Goal: Task Accomplishment & Management: Complete application form

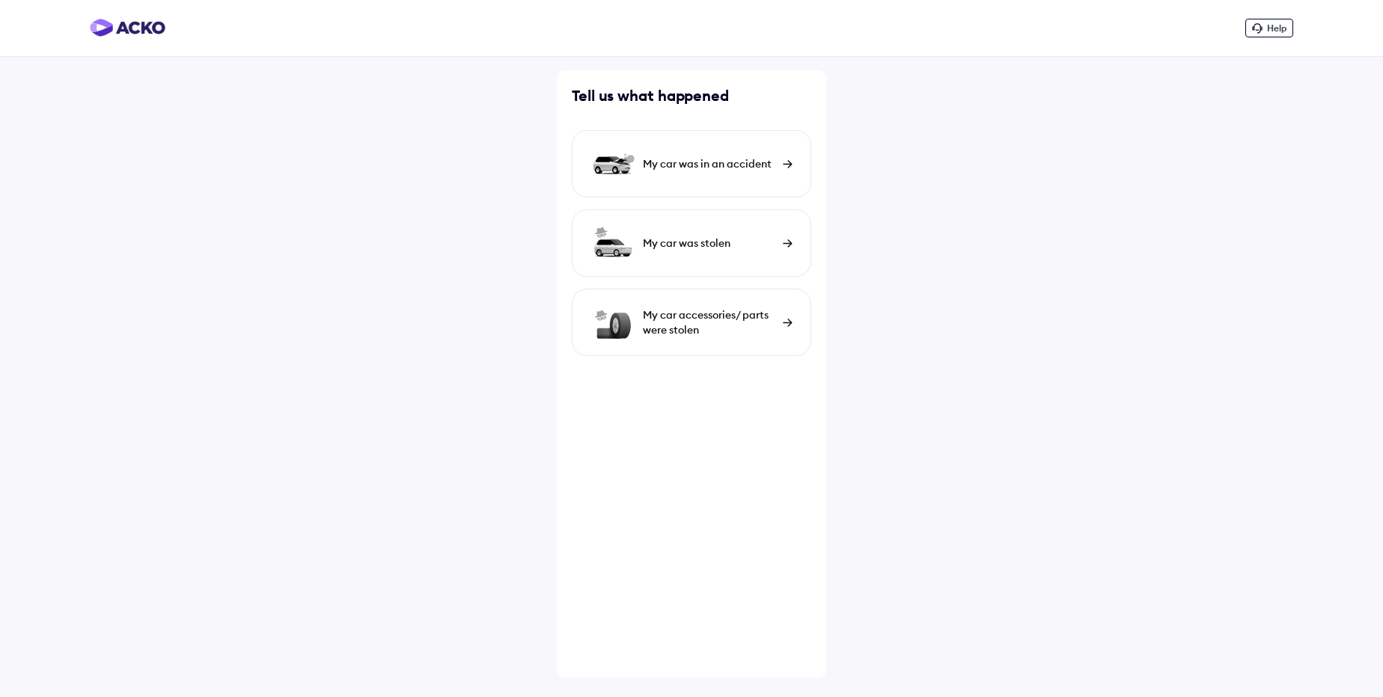
click at [715, 169] on div "My car was in an accident" at bounding box center [709, 163] width 132 height 15
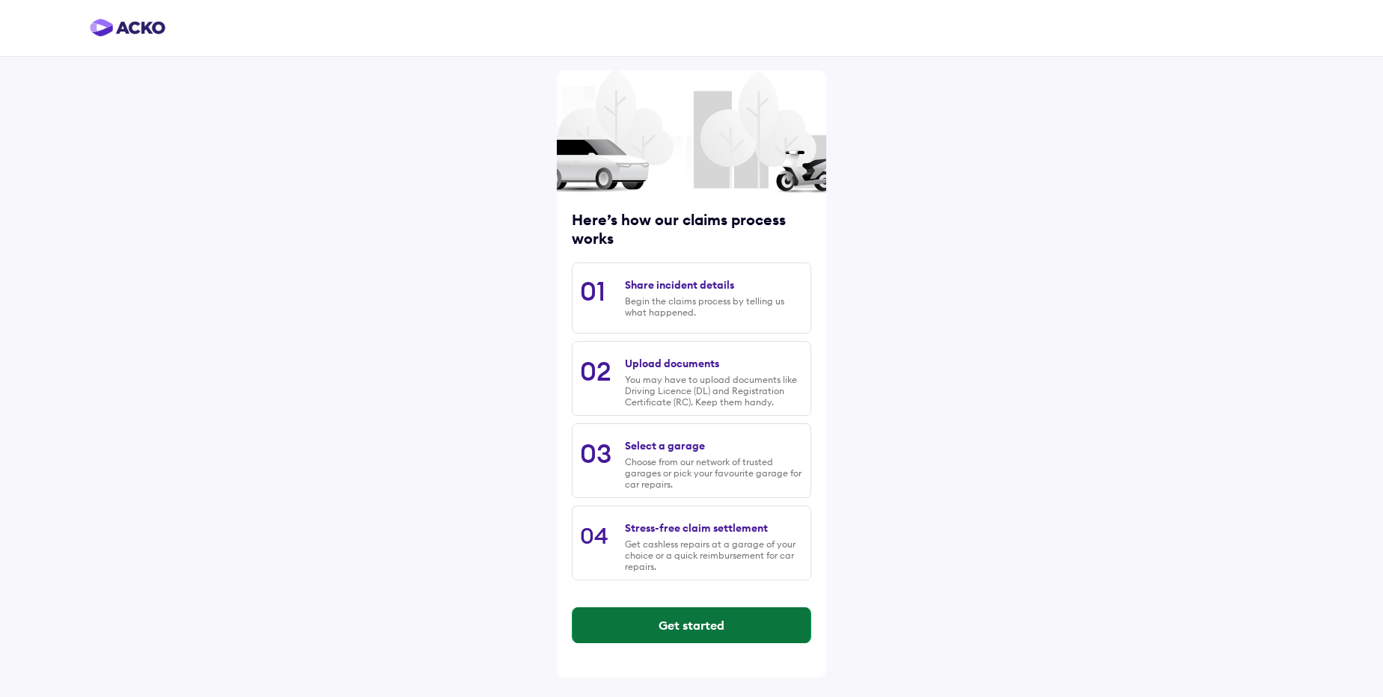
click at [678, 639] on button "Get started" at bounding box center [691, 626] width 238 height 36
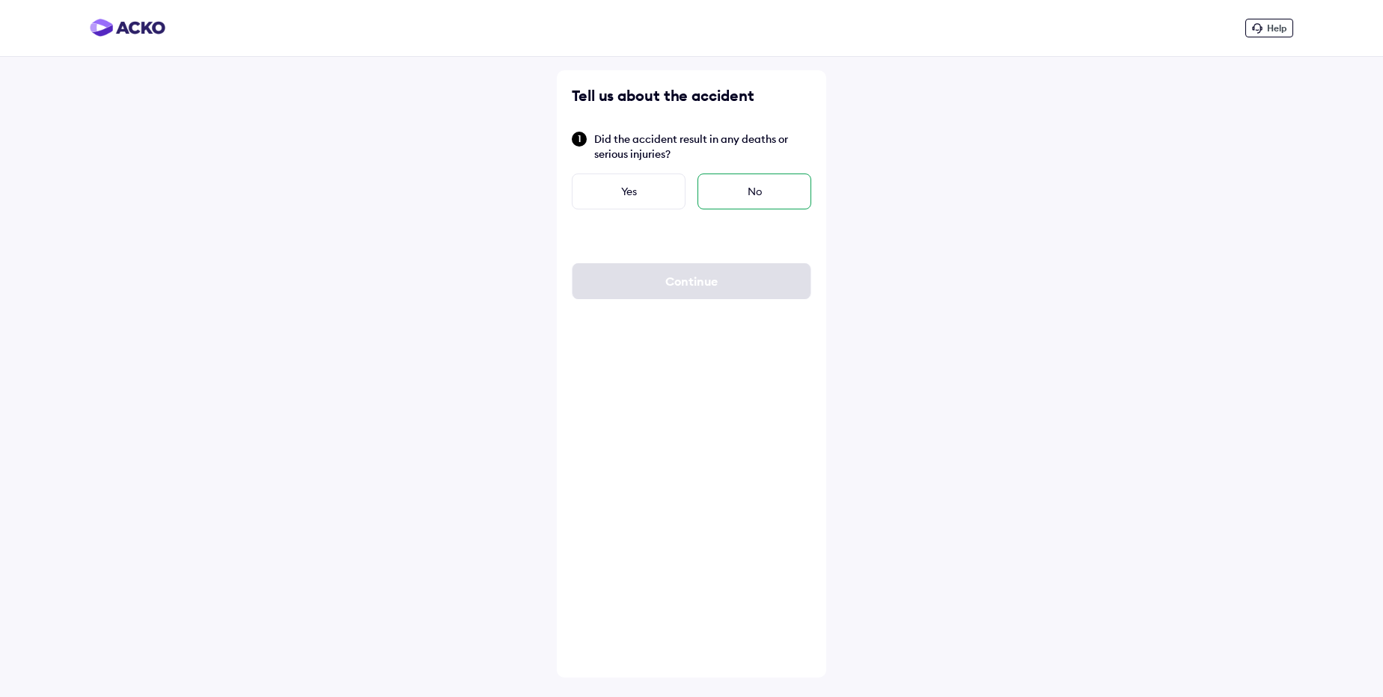
click at [766, 196] on div "No" at bounding box center [754, 192] width 114 height 36
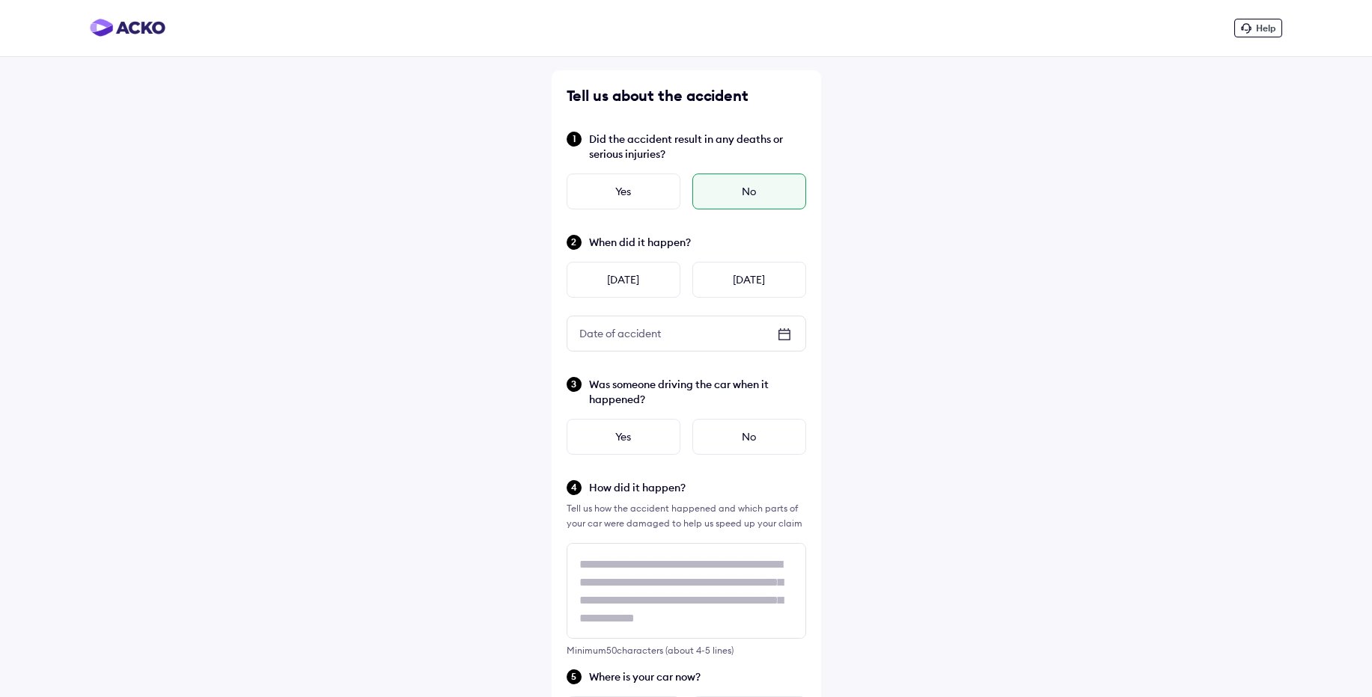
click at [713, 349] on div "Date of accident" at bounding box center [686, 334] width 238 height 34
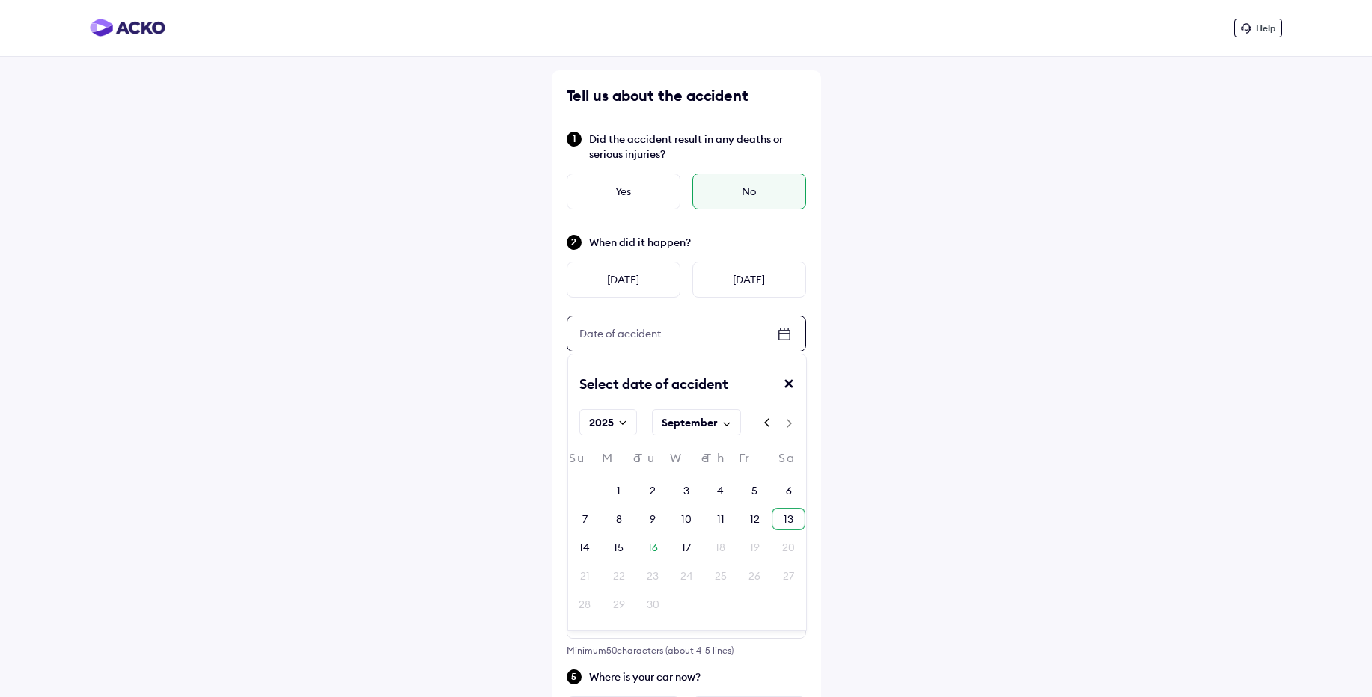
click at [792, 522] on div "13" at bounding box center [788, 519] width 10 height 15
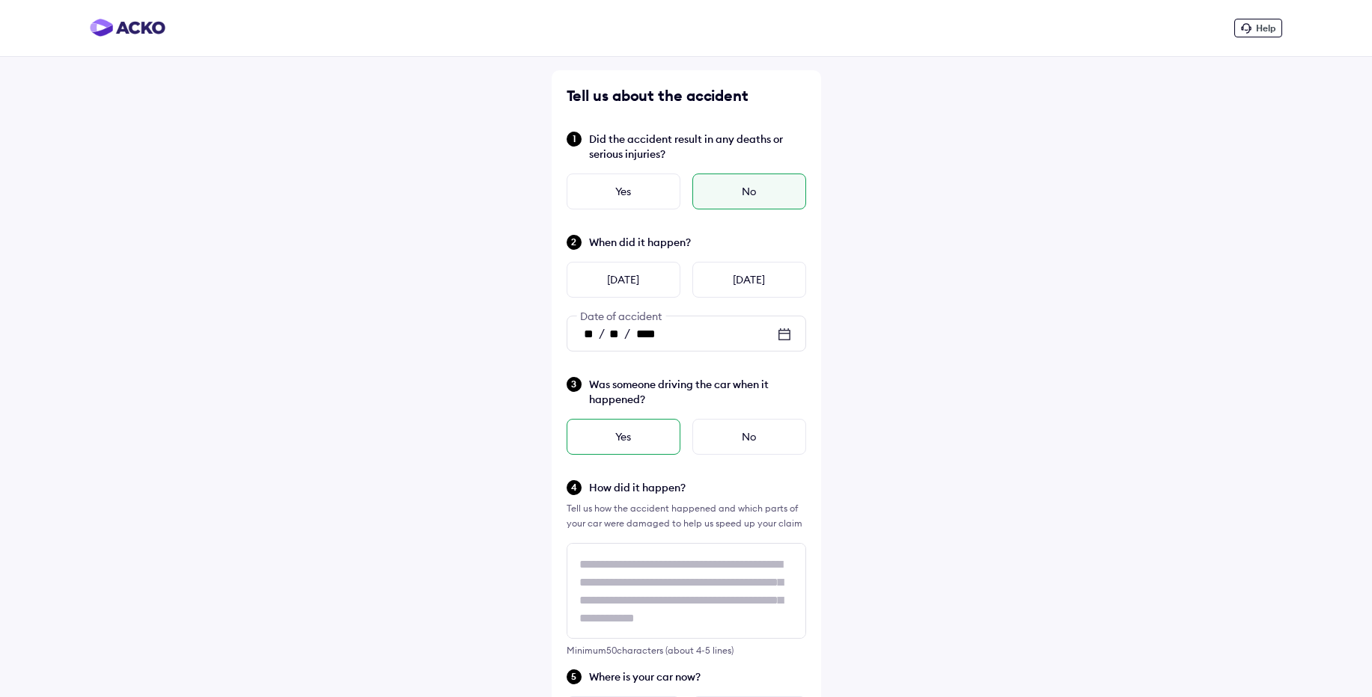
click at [642, 447] on div "Yes" at bounding box center [623, 437] width 114 height 36
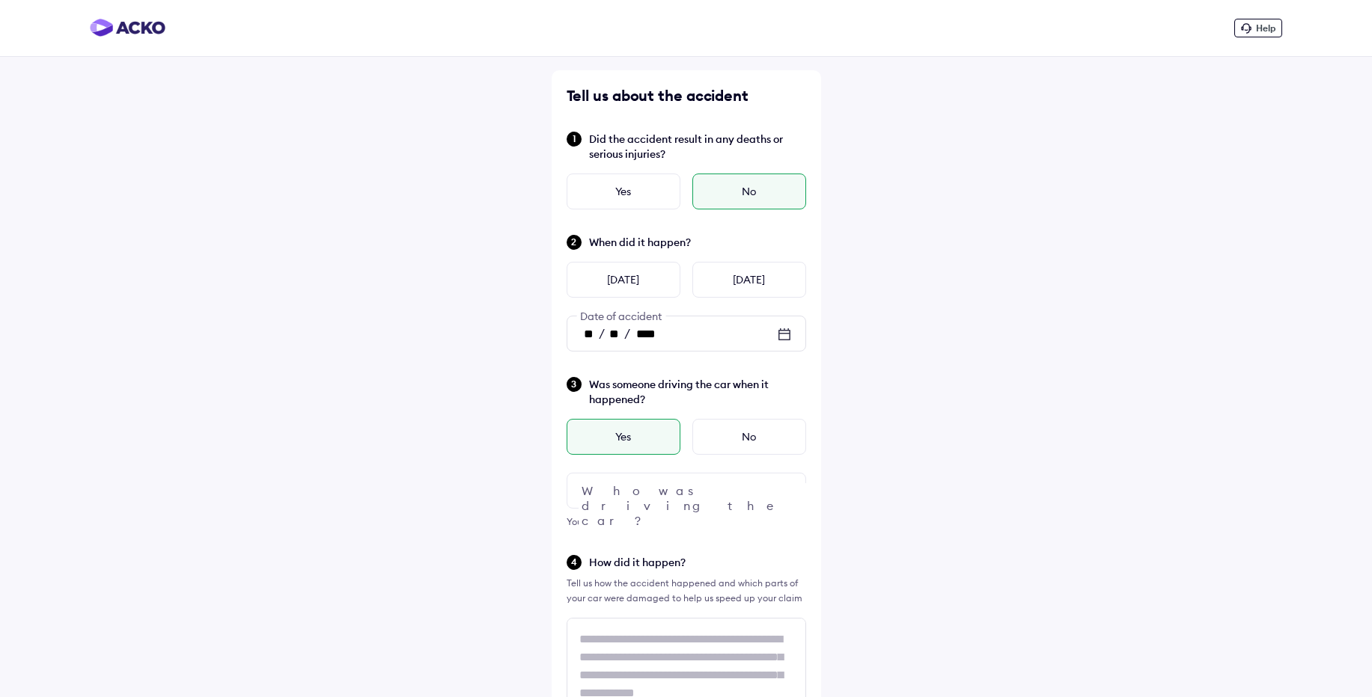
click at [715, 501] on div at bounding box center [685, 491] width 239 height 36
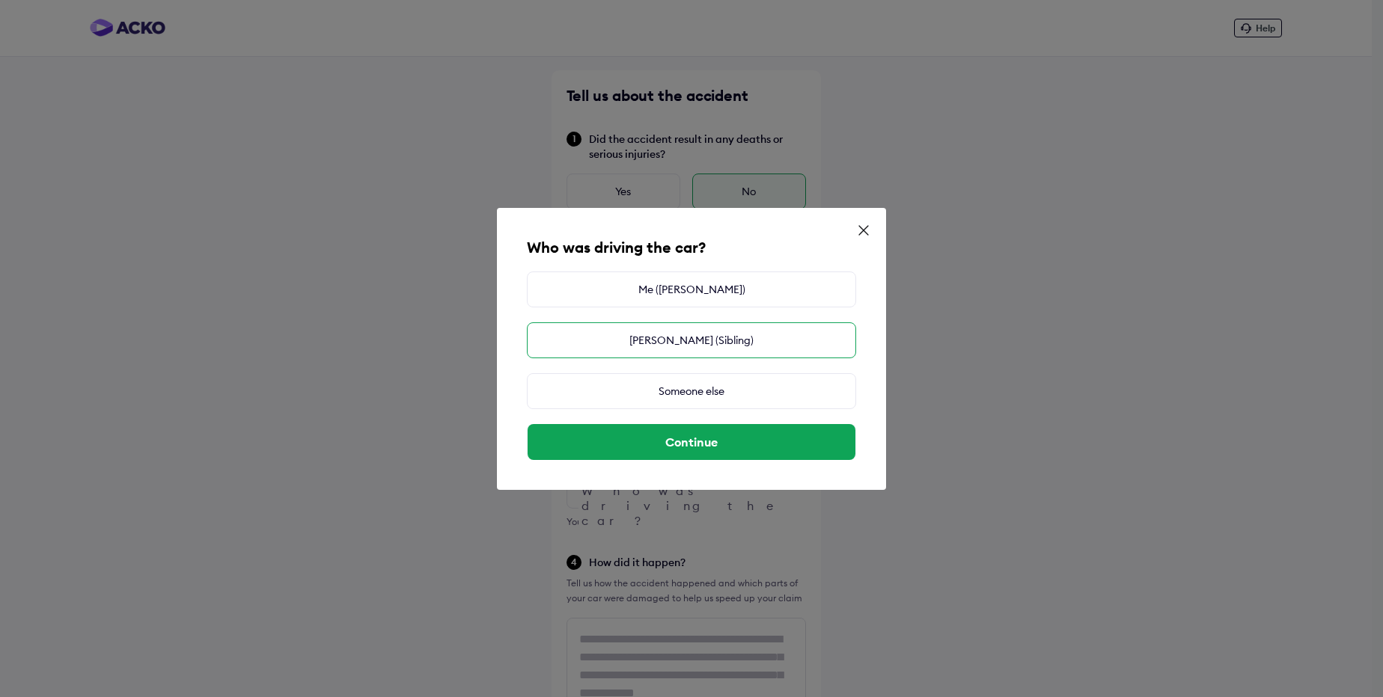
click at [680, 340] on div "[PERSON_NAME] (Sibling)" at bounding box center [691, 341] width 329 height 36
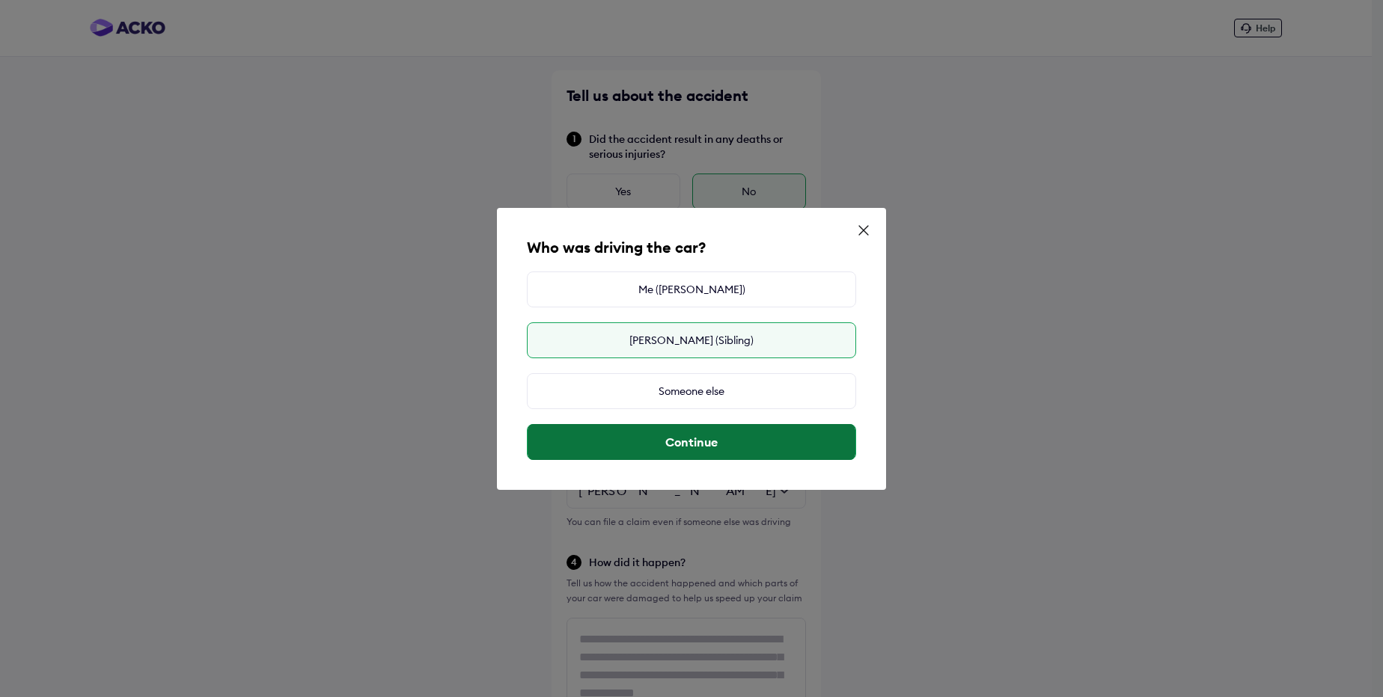
click at [685, 453] on button "Continue" at bounding box center [692, 442] width 328 height 36
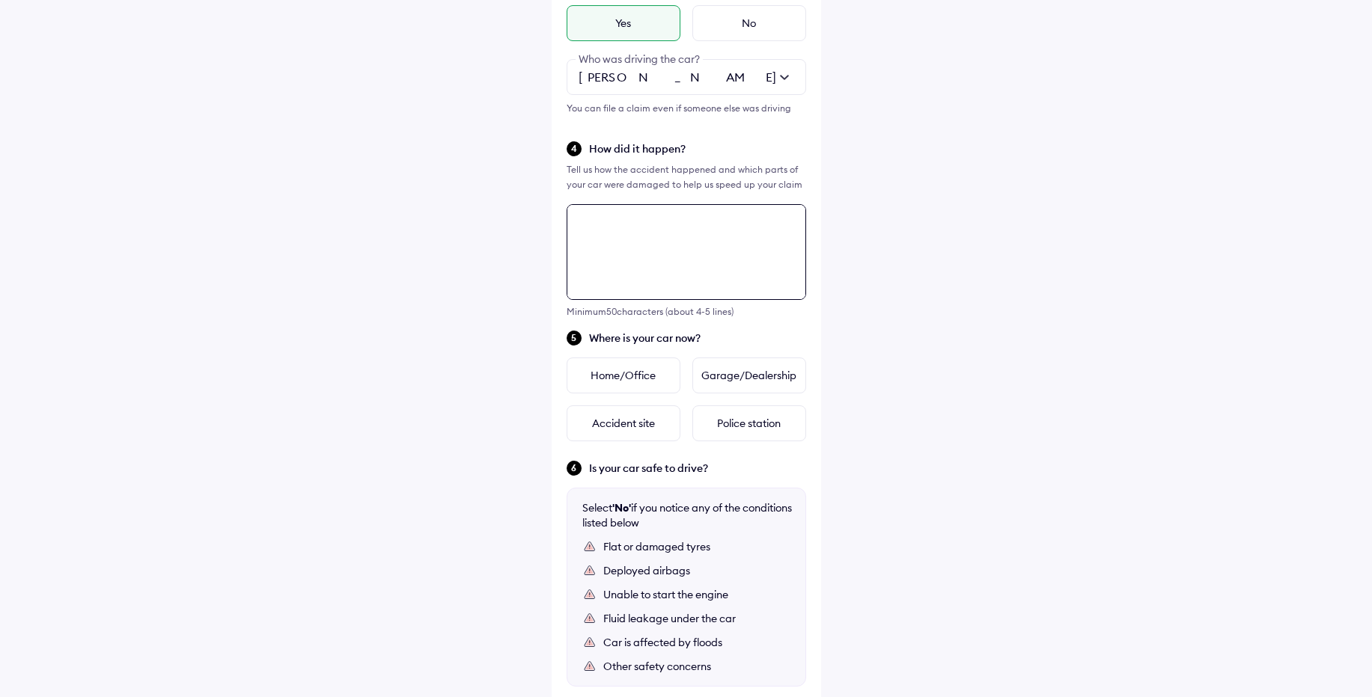
click at [676, 474] on div "Tell us about the accident Did the accident result in any deaths or serious inj…" at bounding box center [685, 263] width 269 height 1213
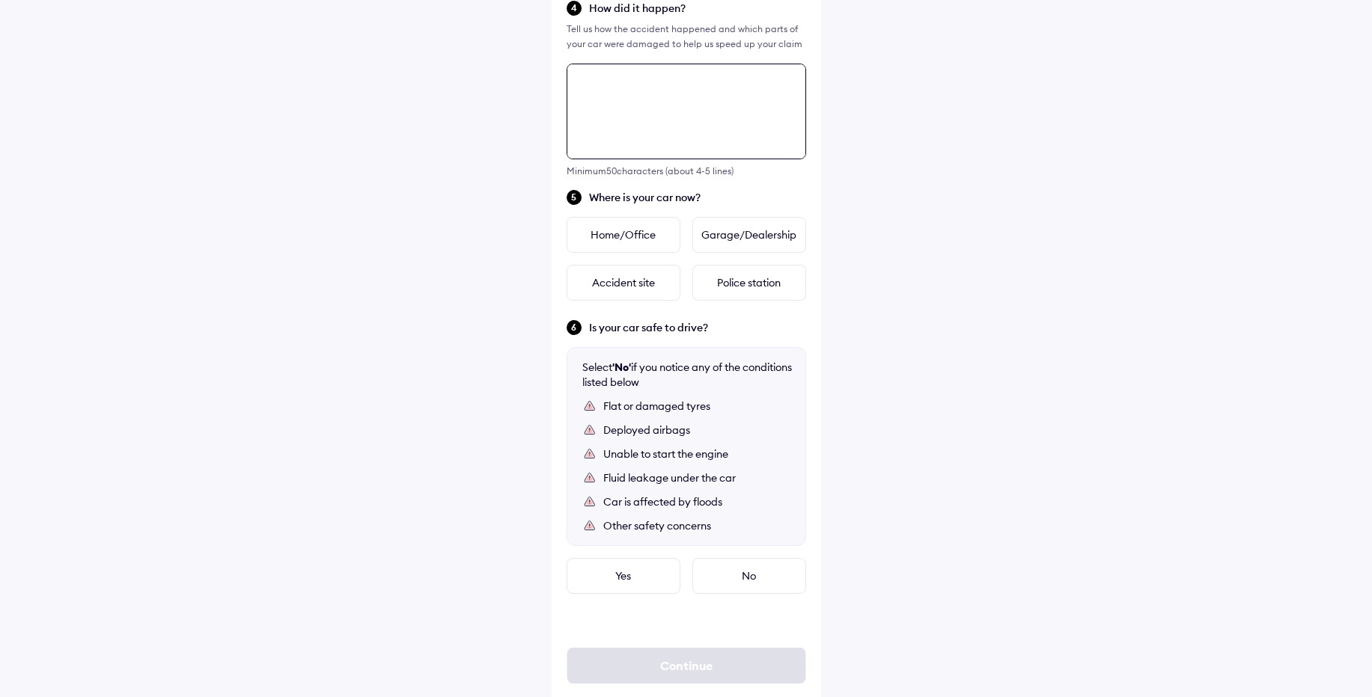
scroll to position [586, 0]
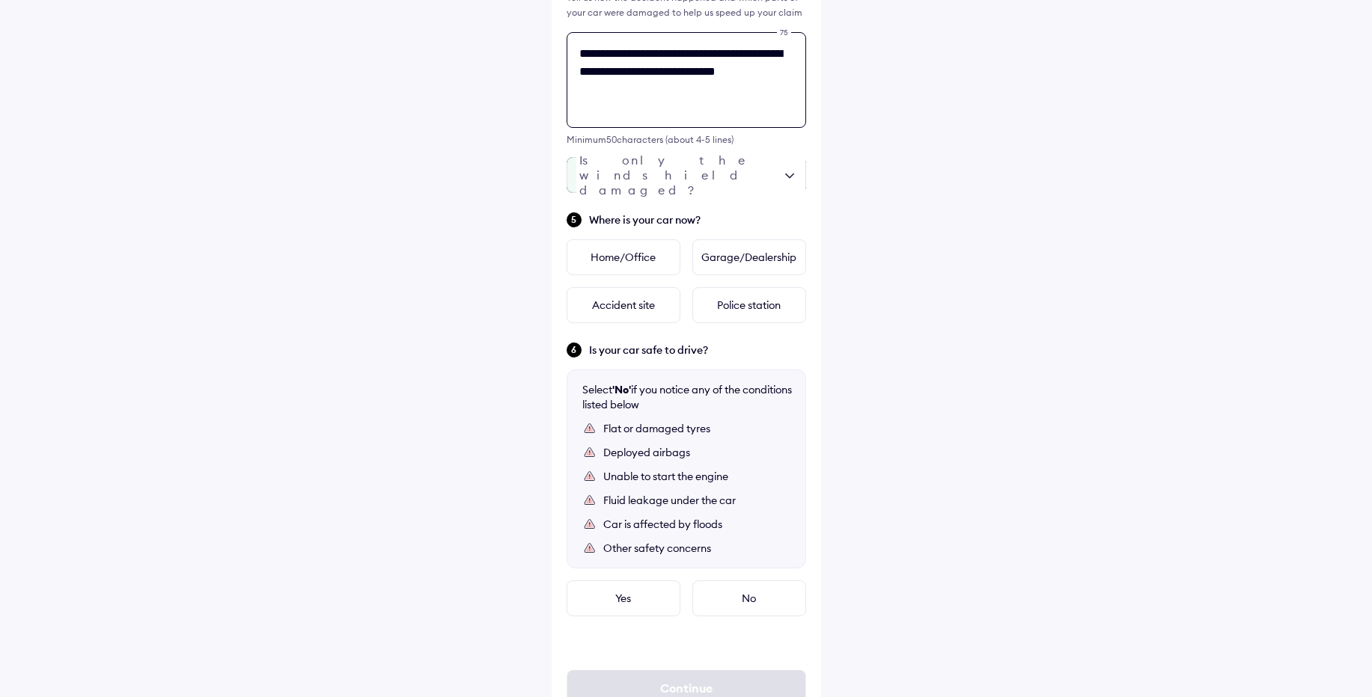
type textarea "**********"
click at [676, 173] on div at bounding box center [685, 175] width 239 height 36
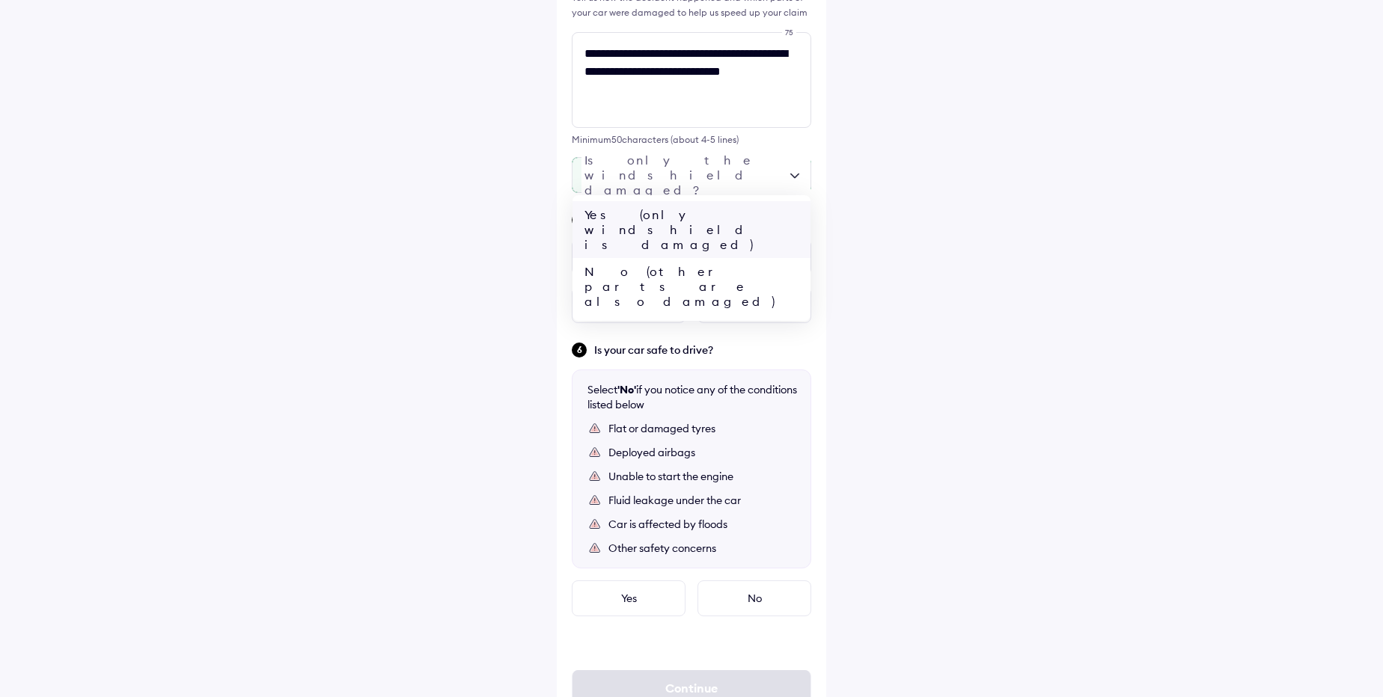
click at [664, 215] on div "Yes (only windshield is damaged)" at bounding box center [691, 229] width 238 height 57
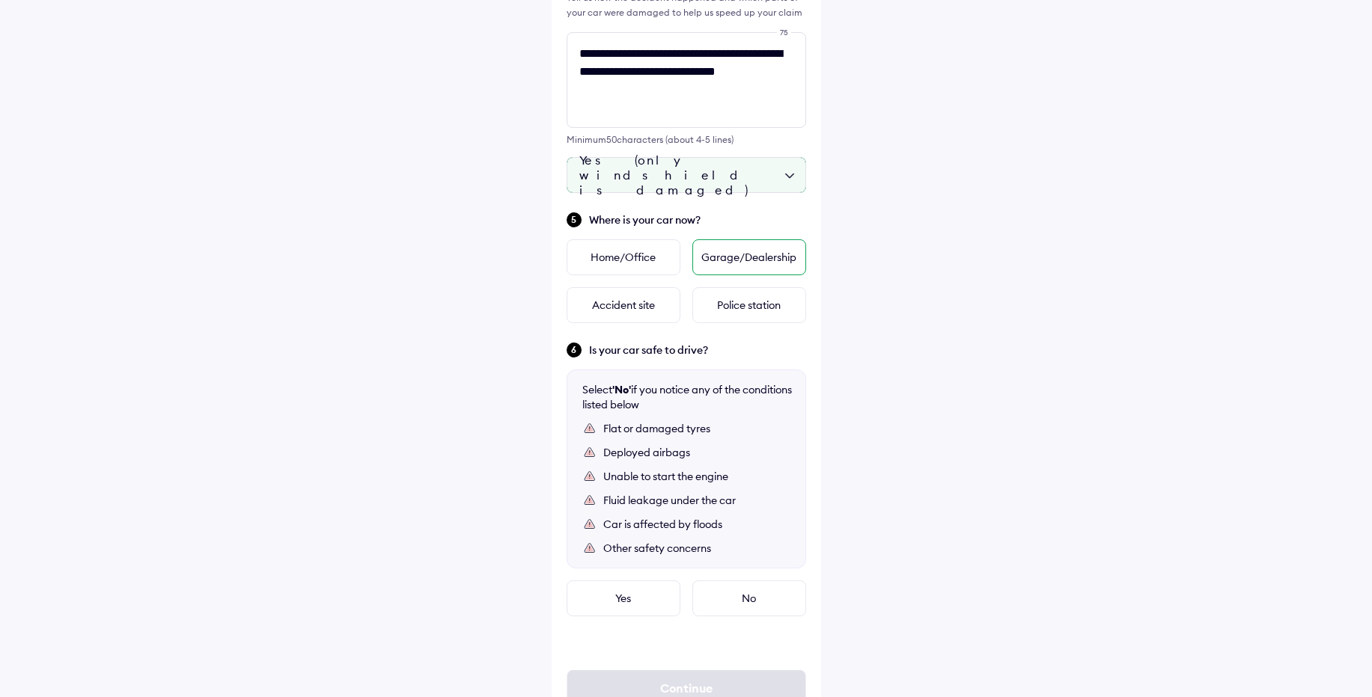
click at [757, 249] on div "Garage/Dealership" at bounding box center [749, 257] width 114 height 36
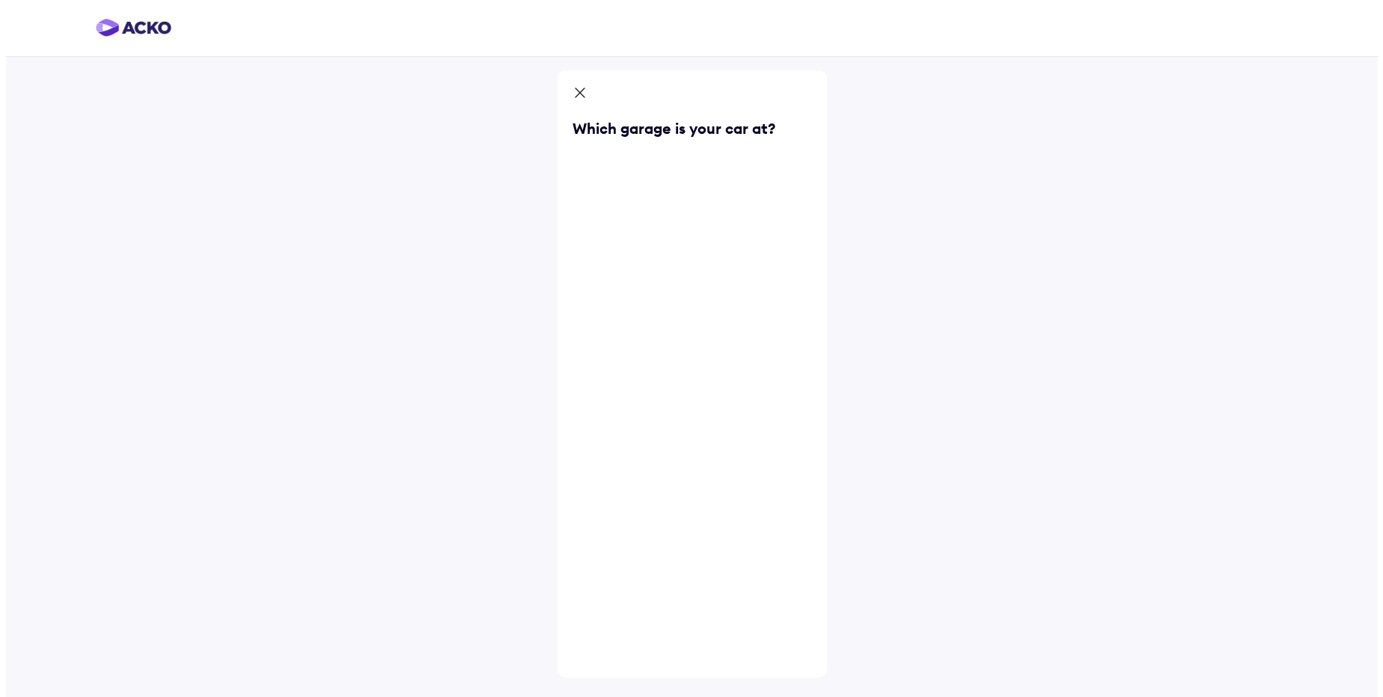
scroll to position [0, 0]
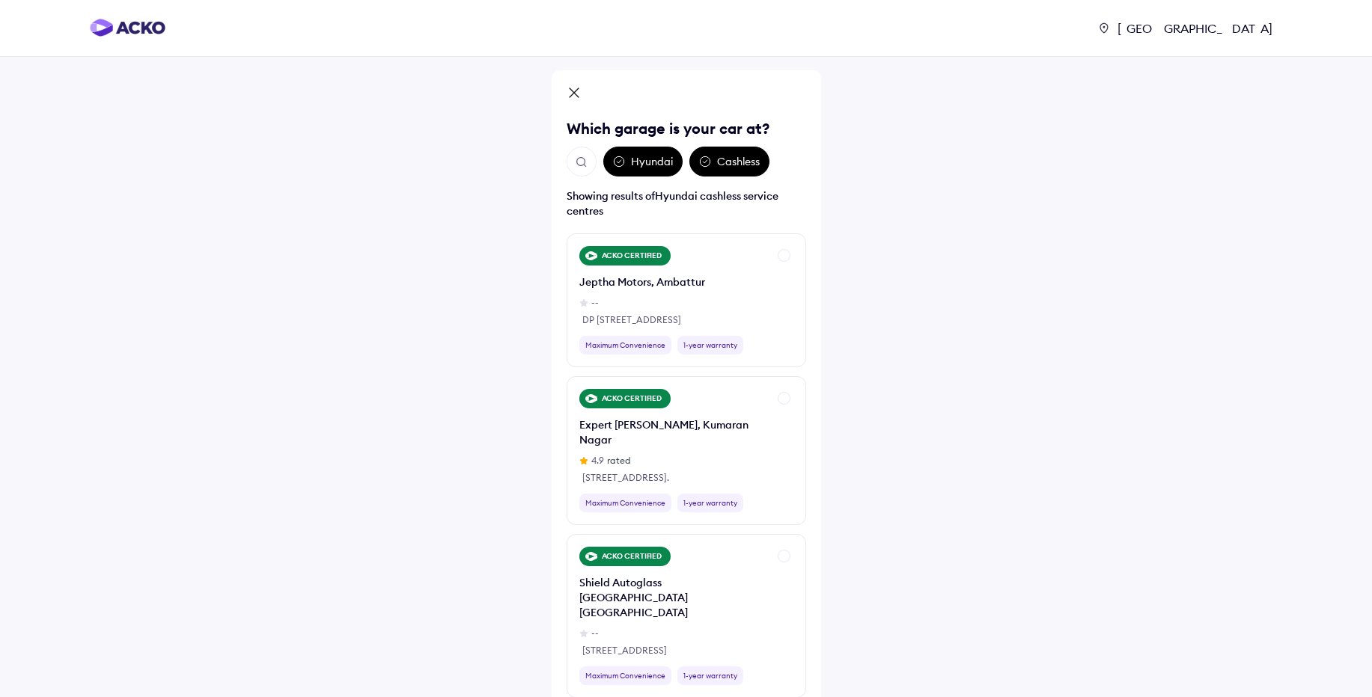
click at [1267, 29] on div "[GEOGRAPHIC_DATA]" at bounding box center [1196, 28] width 171 height 15
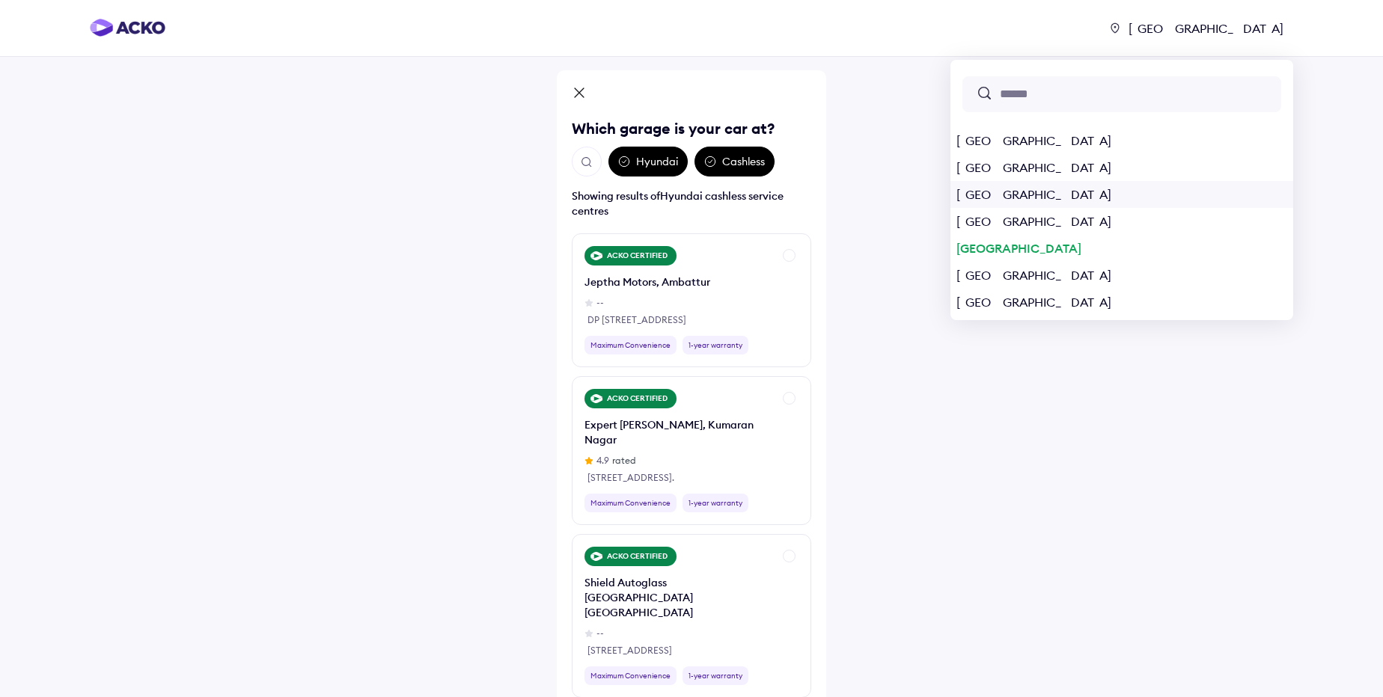
click at [1140, 197] on div "[GEOGRAPHIC_DATA]" at bounding box center [1121, 194] width 343 height 27
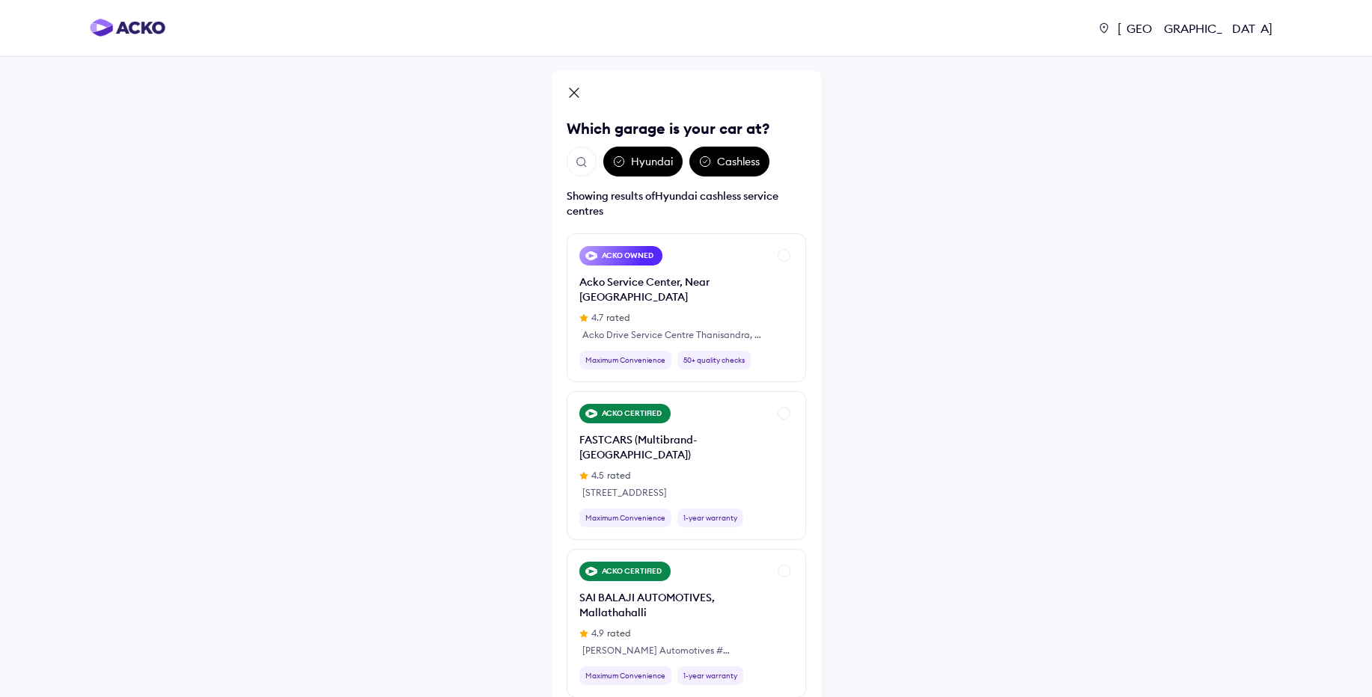
click at [708, 165] on icon at bounding box center [705, 162] width 12 height 12
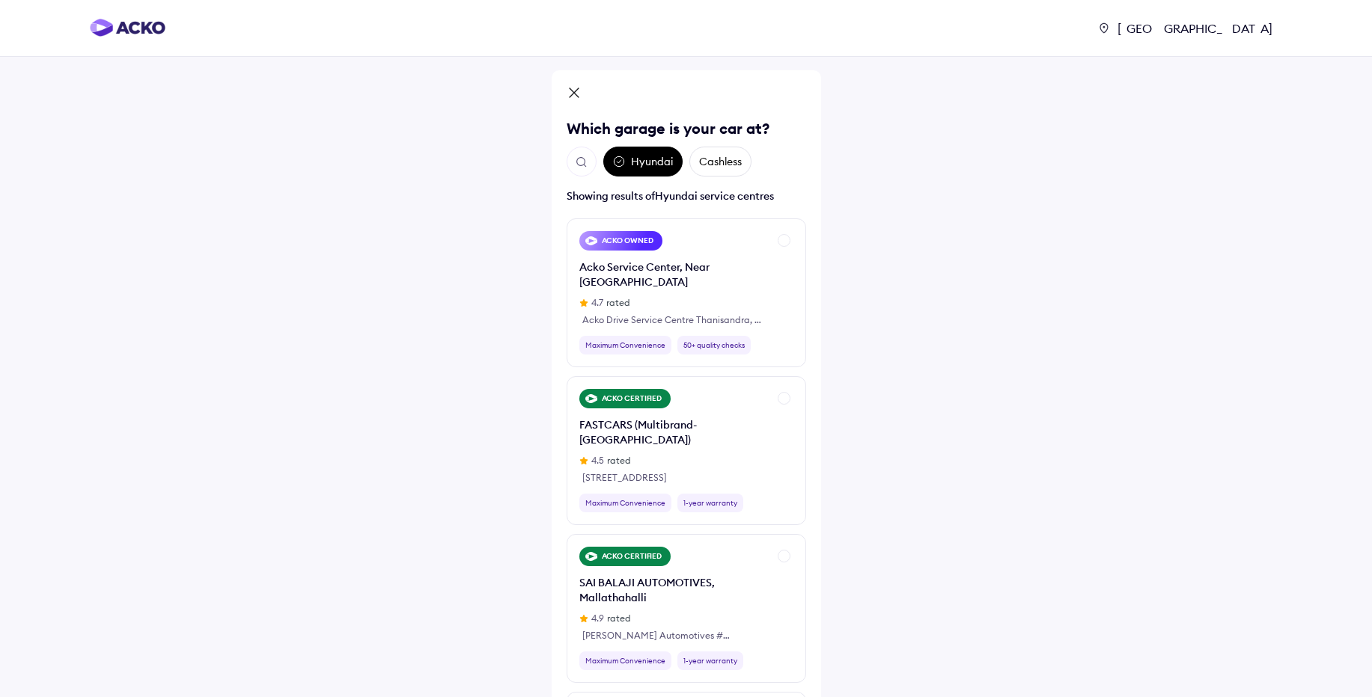
click at [626, 162] on div "Hyundai" at bounding box center [642, 162] width 79 height 30
click at [615, 162] on icon at bounding box center [619, 162] width 12 height 12
click at [581, 161] on img "Open search" at bounding box center [581, 162] width 13 height 13
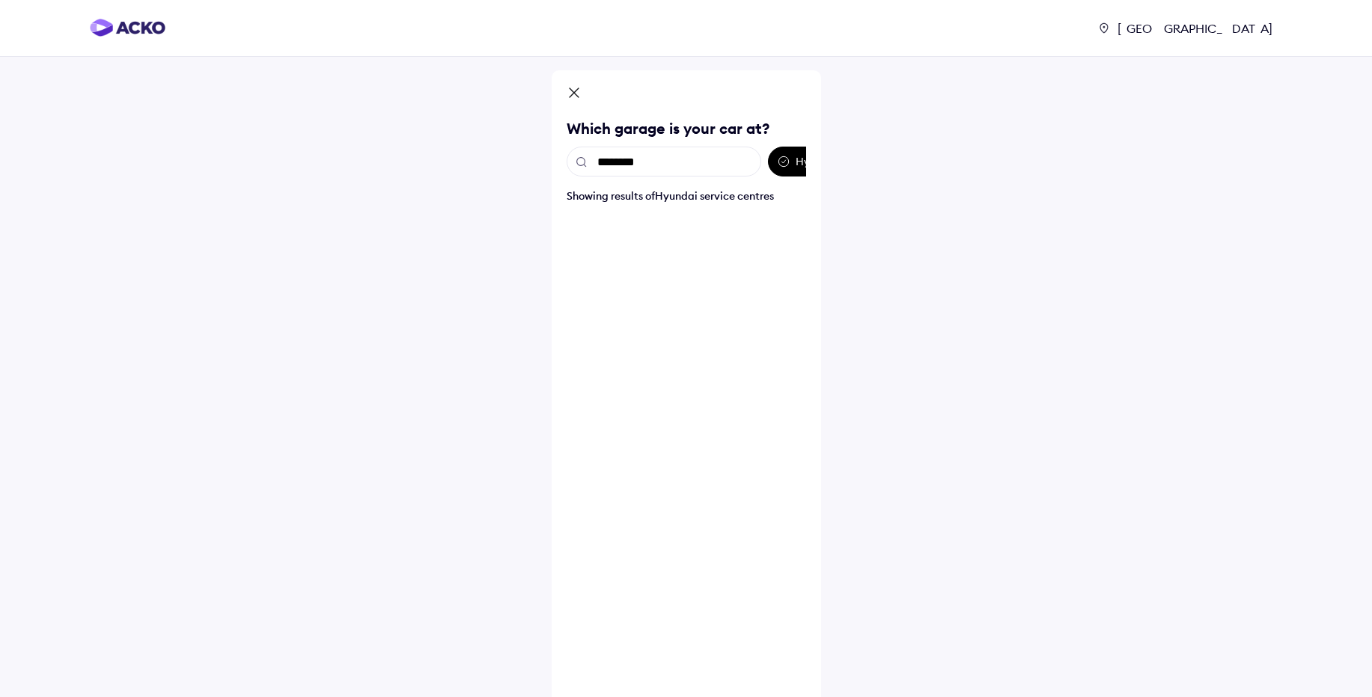
type input "*********"
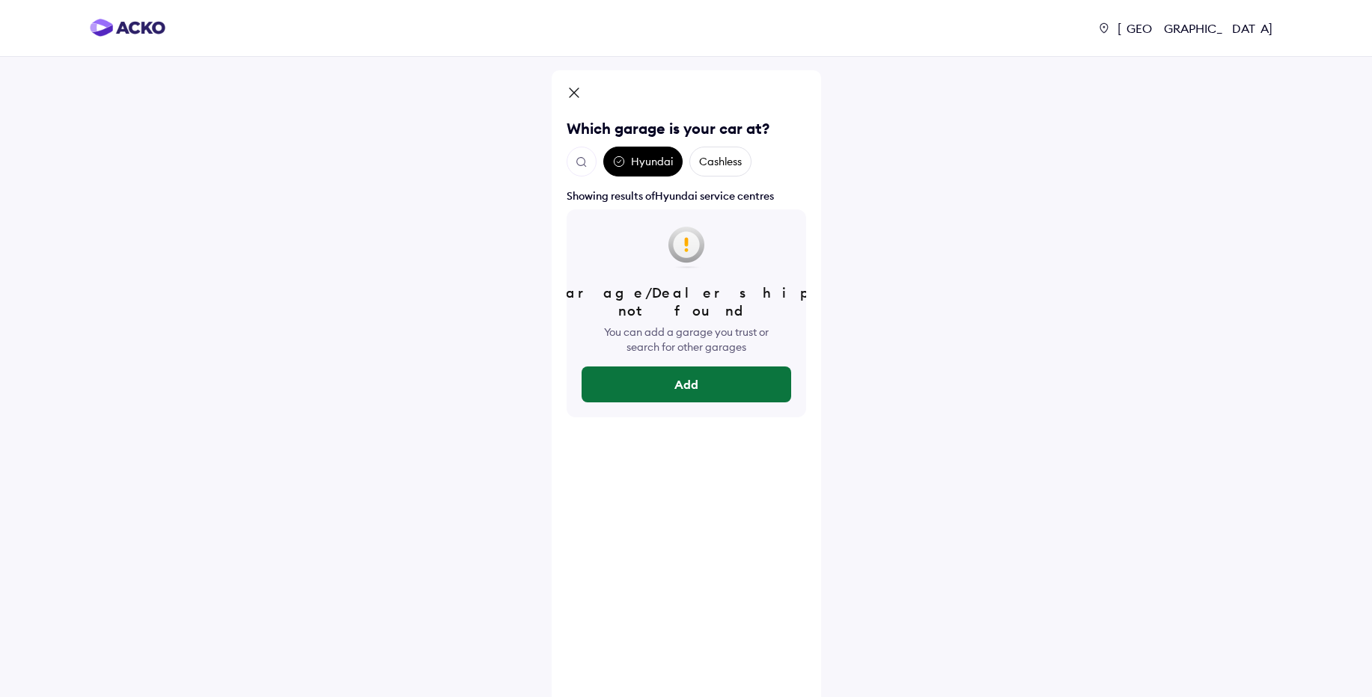
click at [678, 374] on button "Add" at bounding box center [686, 385] width 210 height 36
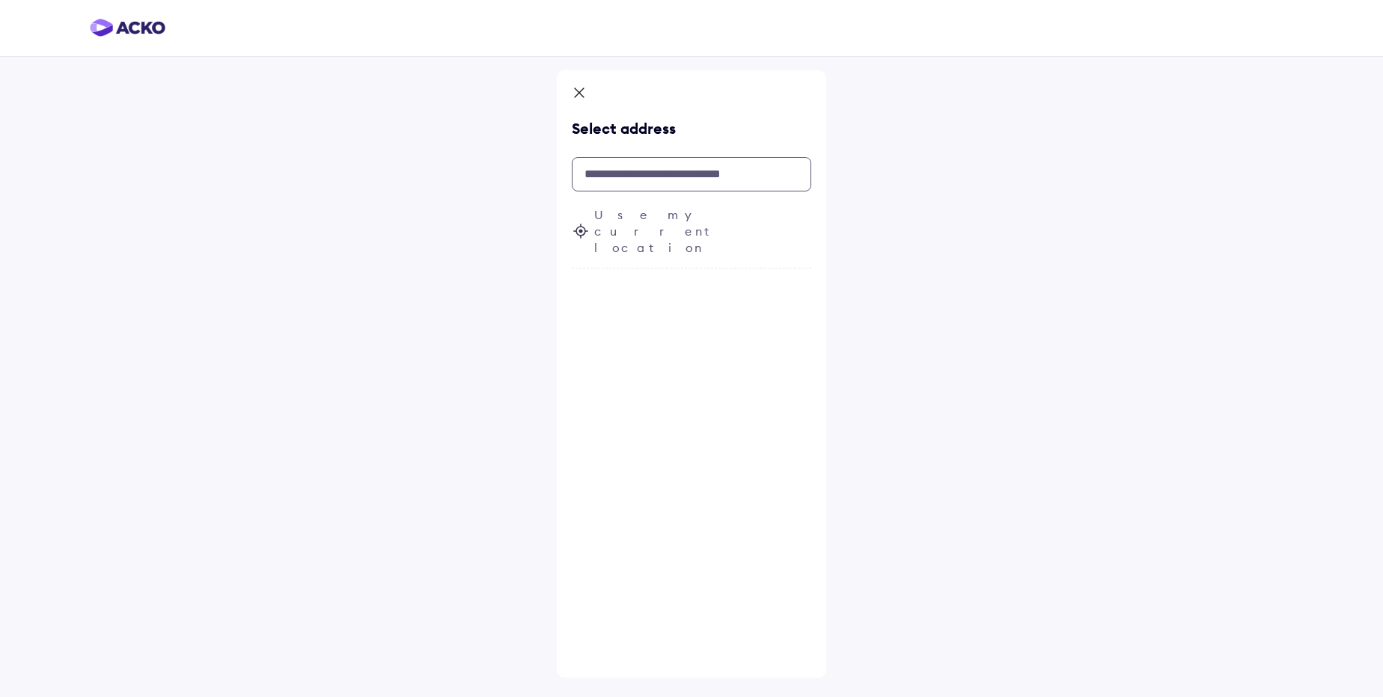
click at [661, 191] on input "text" at bounding box center [691, 174] width 239 height 34
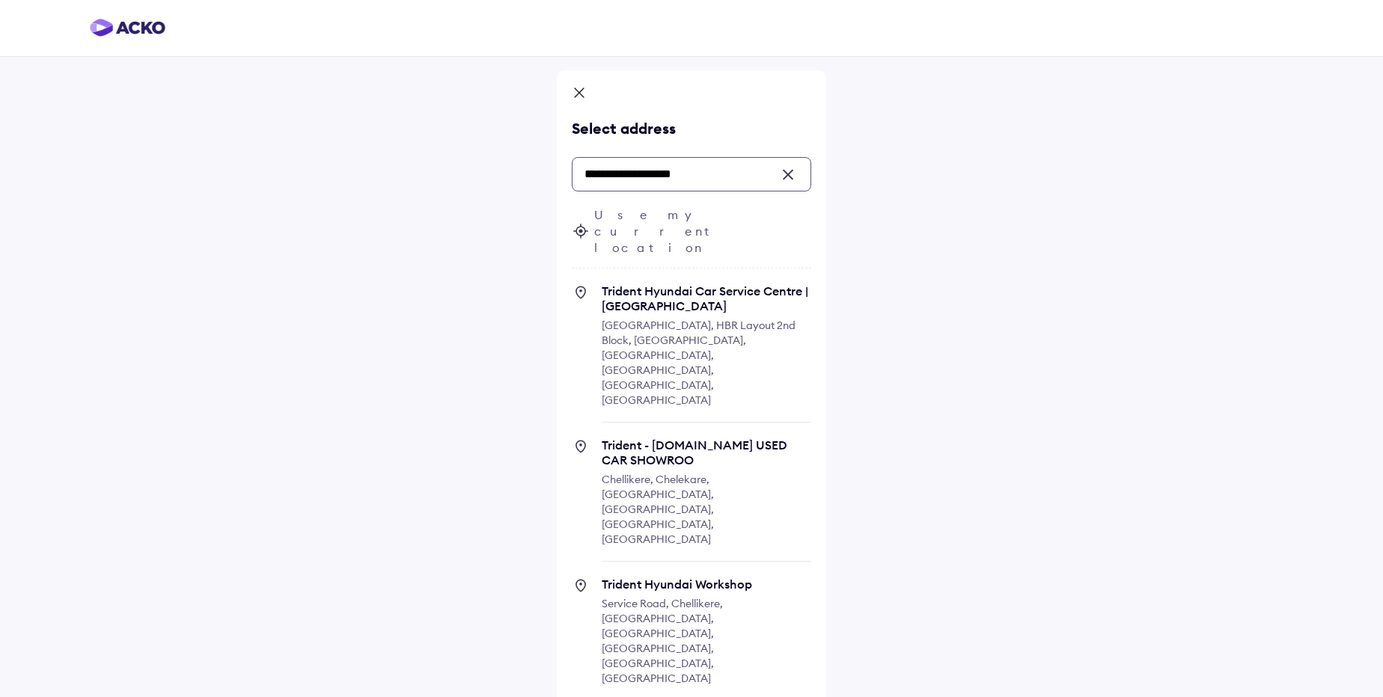
click at [733, 319] on span "[GEOGRAPHIC_DATA], HBR Layout 2nd Block, [GEOGRAPHIC_DATA], [GEOGRAPHIC_DATA], …" at bounding box center [699, 363] width 194 height 88
type input "**********"
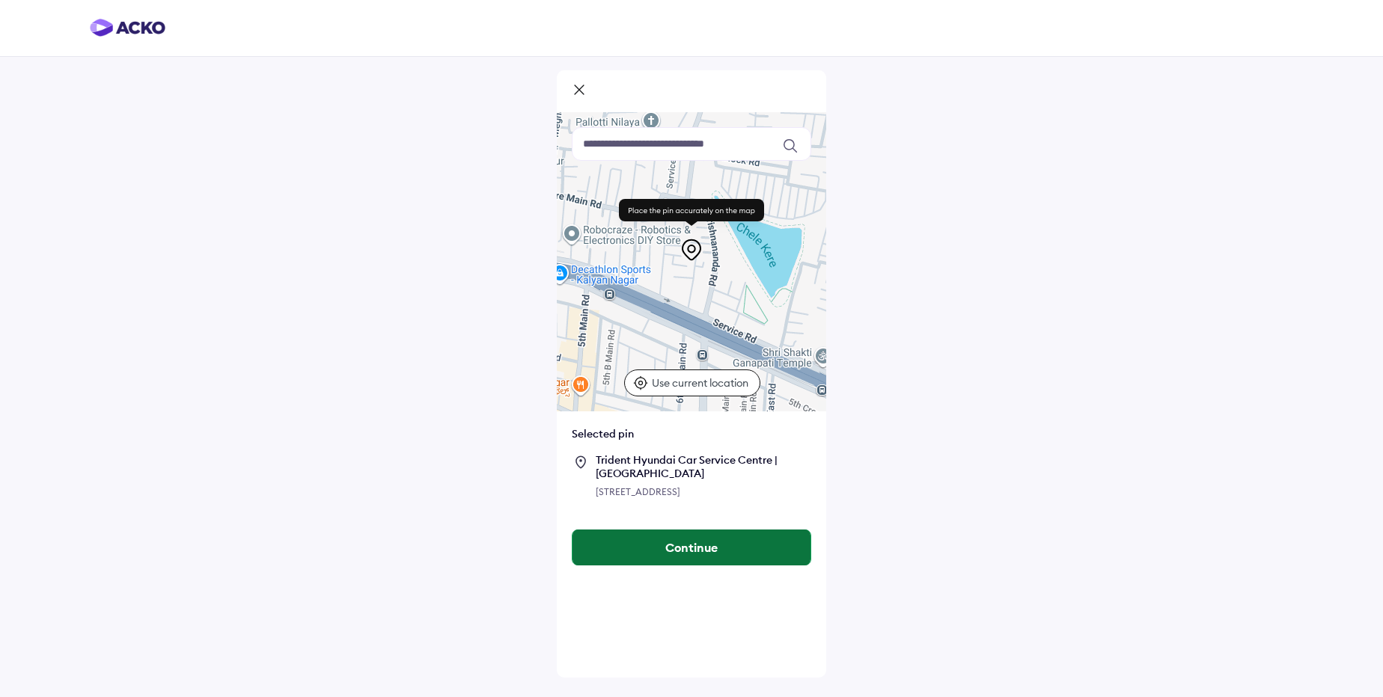
click at [699, 566] on button "Continue" at bounding box center [691, 548] width 238 height 36
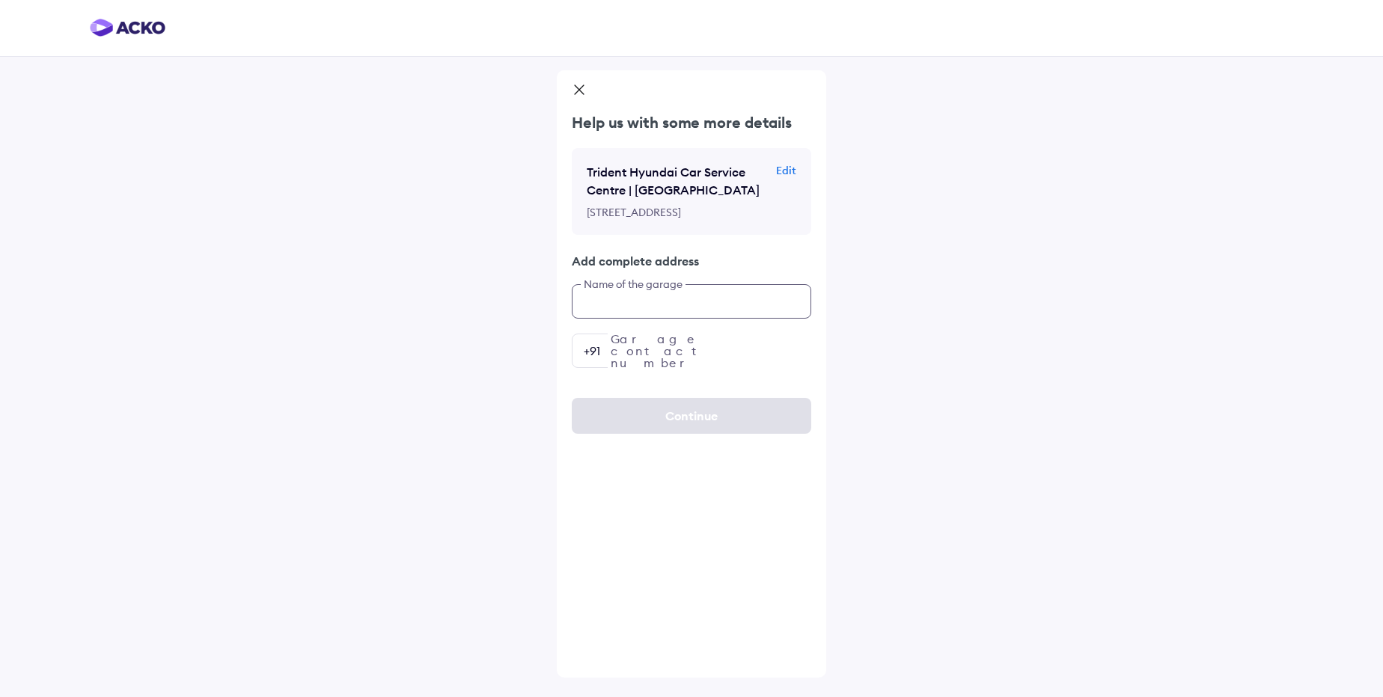
click at [663, 319] on input "text" at bounding box center [691, 301] width 239 height 34
click at [717, 319] on input "**********" at bounding box center [691, 301] width 239 height 34
type input "**********"
click at [734, 368] on input "number" at bounding box center [691, 351] width 239 height 34
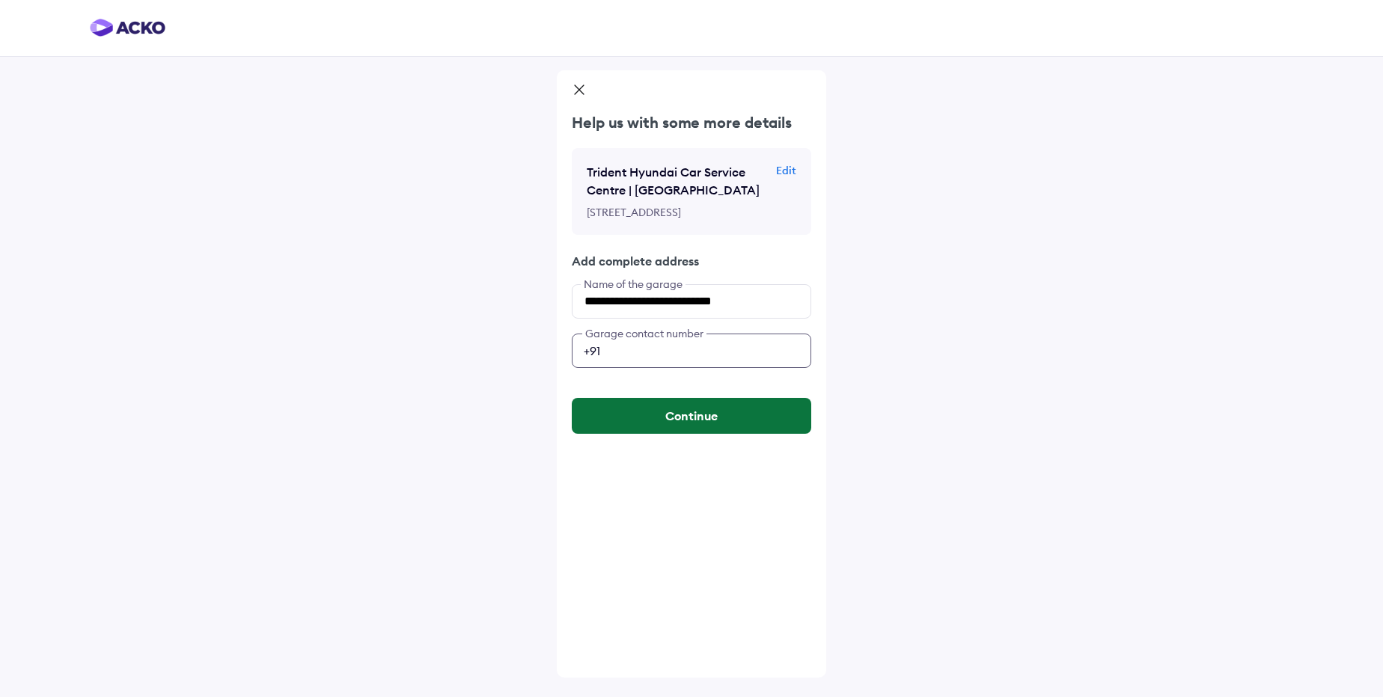
type input "**********"
click at [701, 434] on button "Continue" at bounding box center [691, 416] width 239 height 36
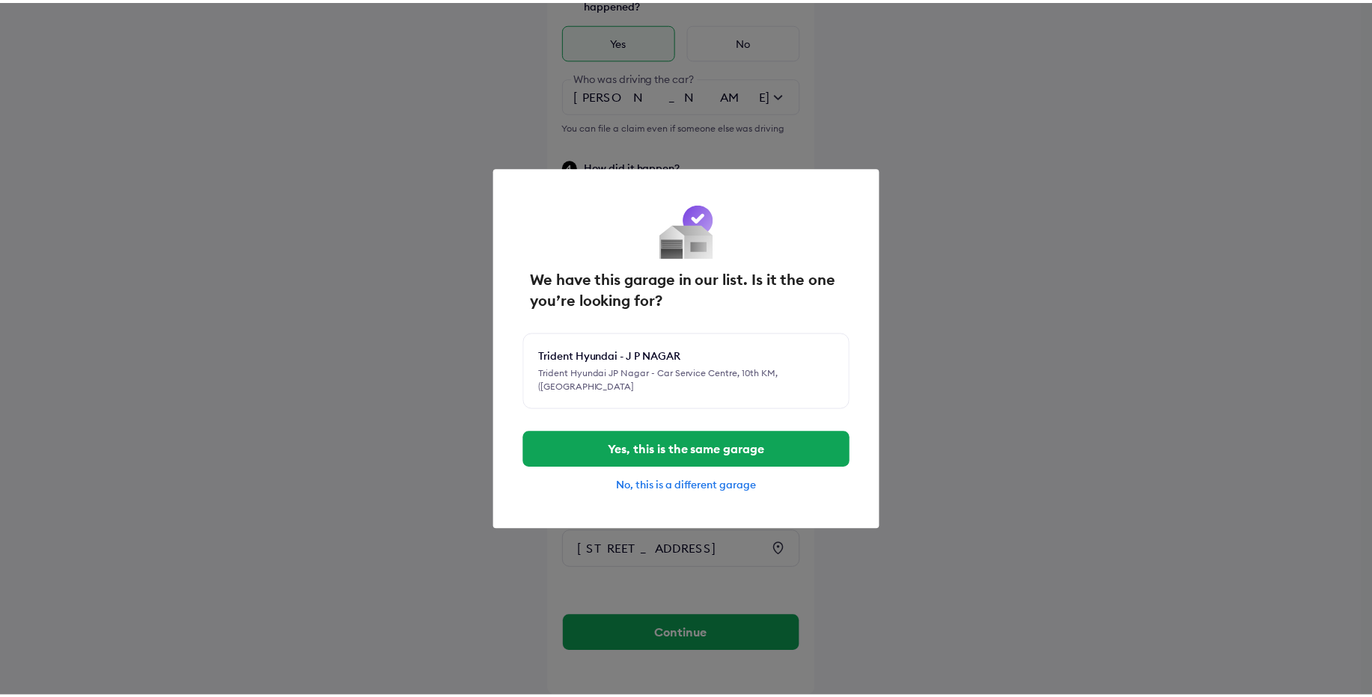
scroll to position [453, 0]
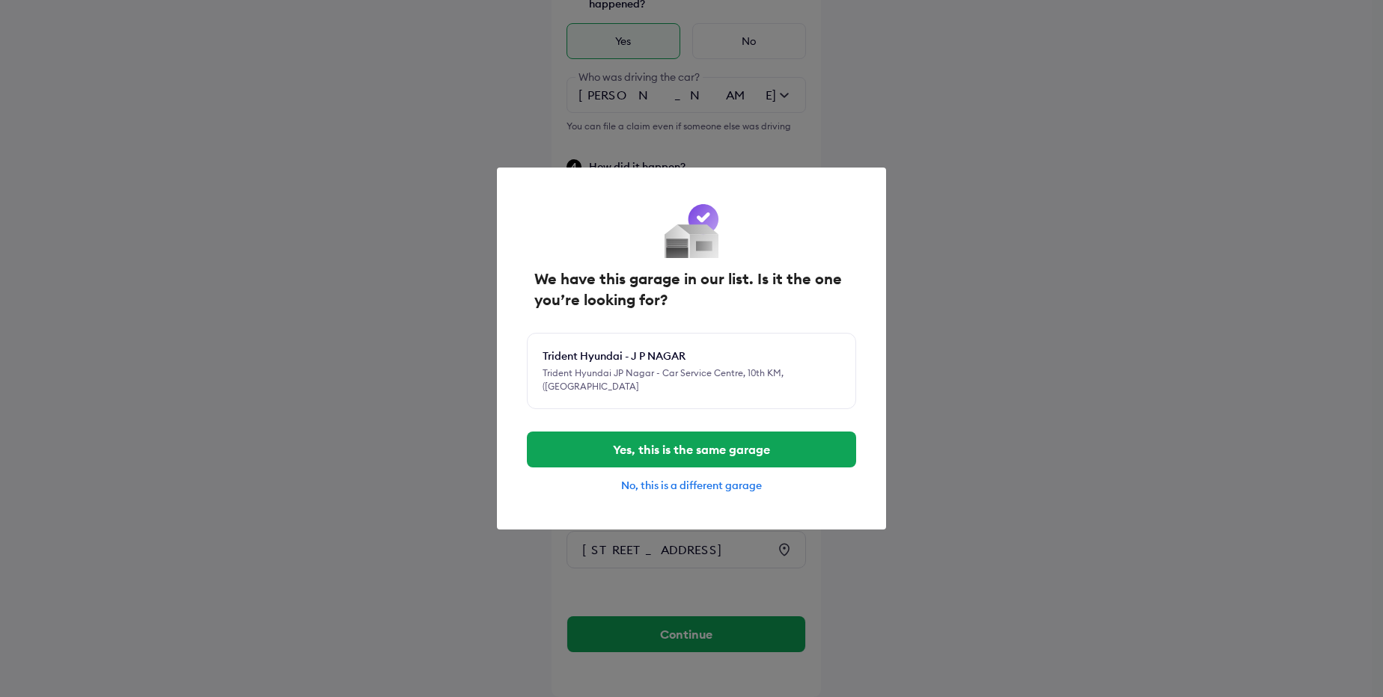
click at [700, 488] on div "No, this is a different garage" at bounding box center [691, 485] width 329 height 13
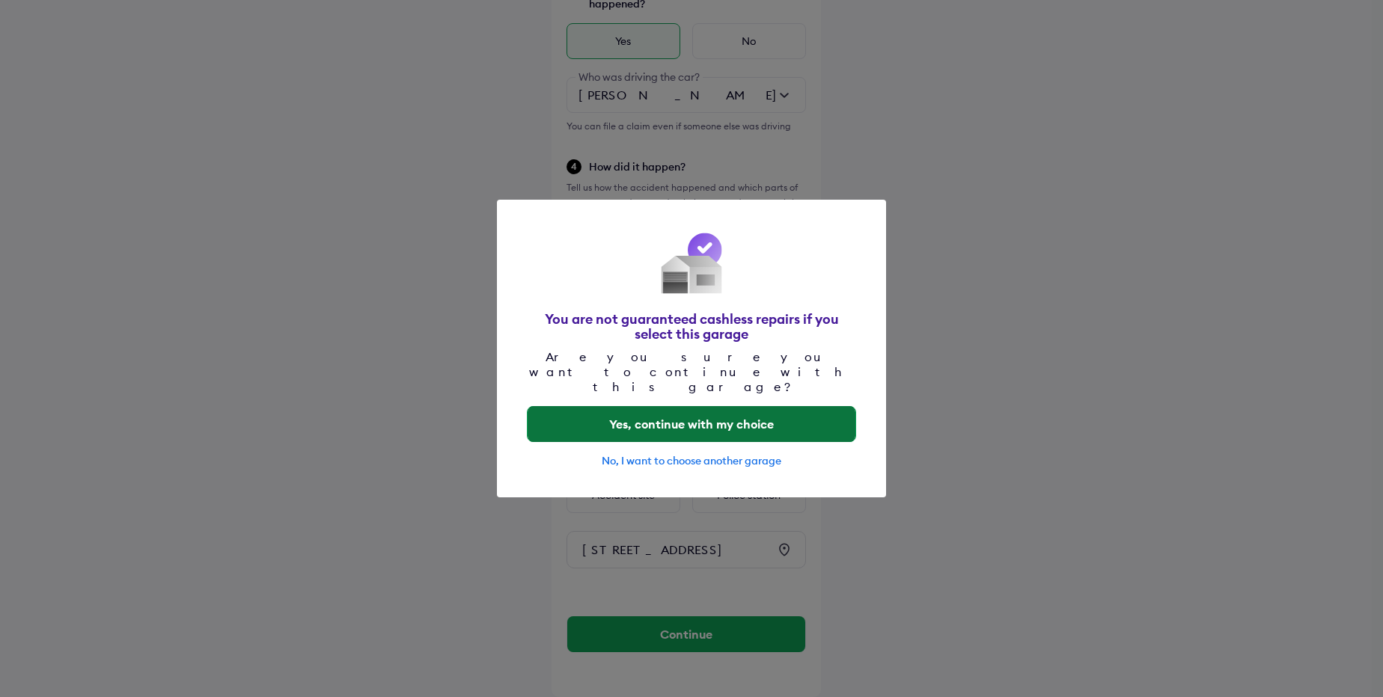
click at [697, 414] on button "Yes, continue with my choice" at bounding box center [692, 424] width 328 height 36
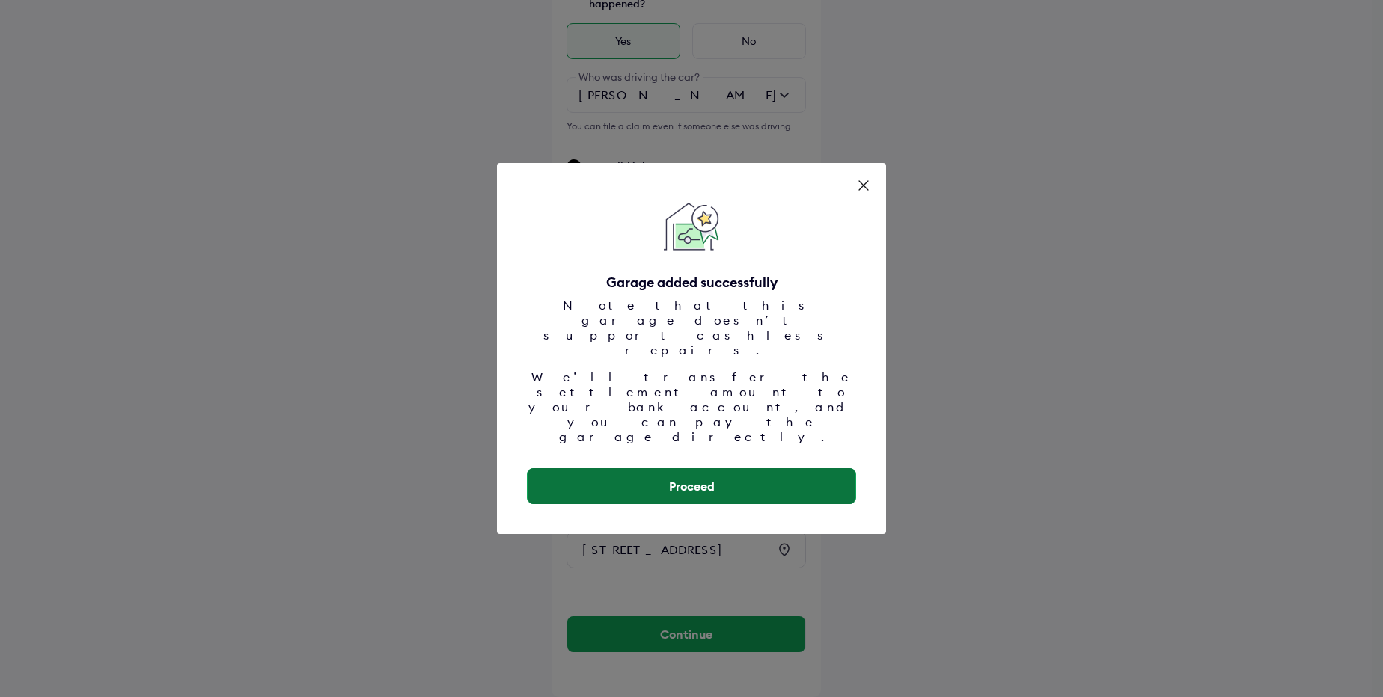
click at [696, 468] on button "Proceed" at bounding box center [692, 486] width 328 height 36
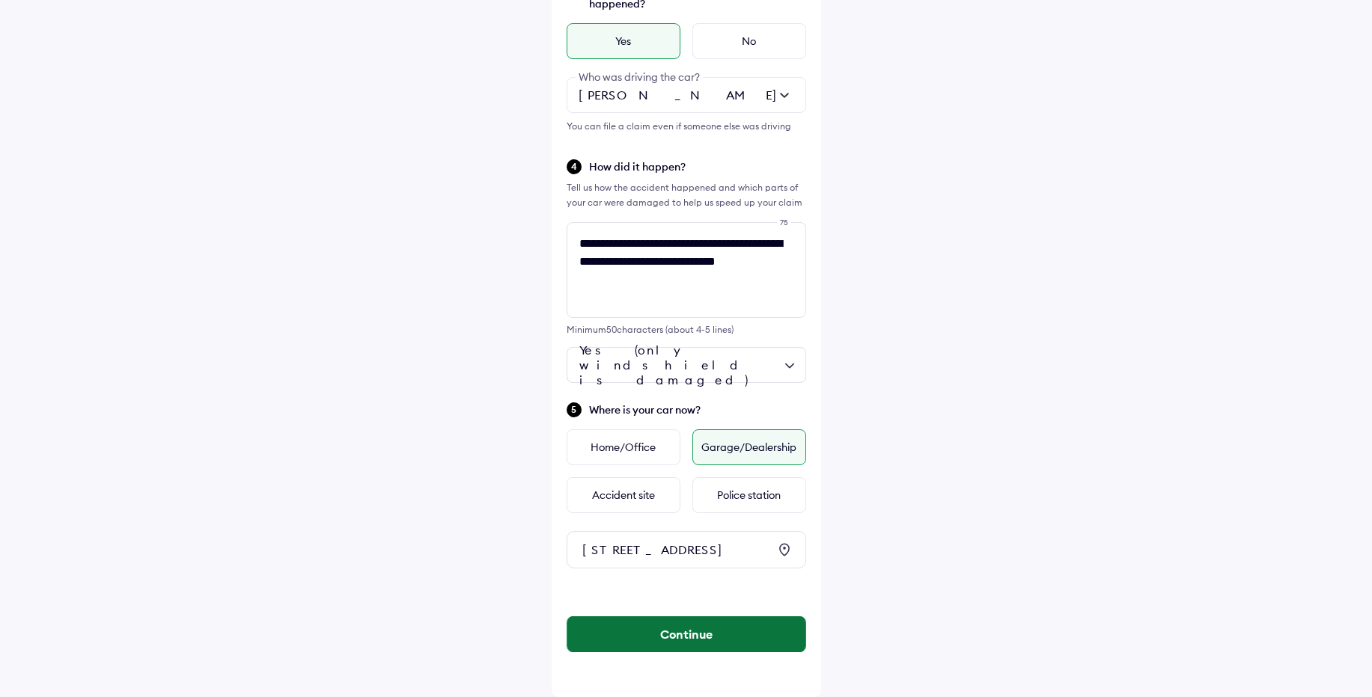
click at [670, 629] on button "Continue" at bounding box center [686, 635] width 238 height 36
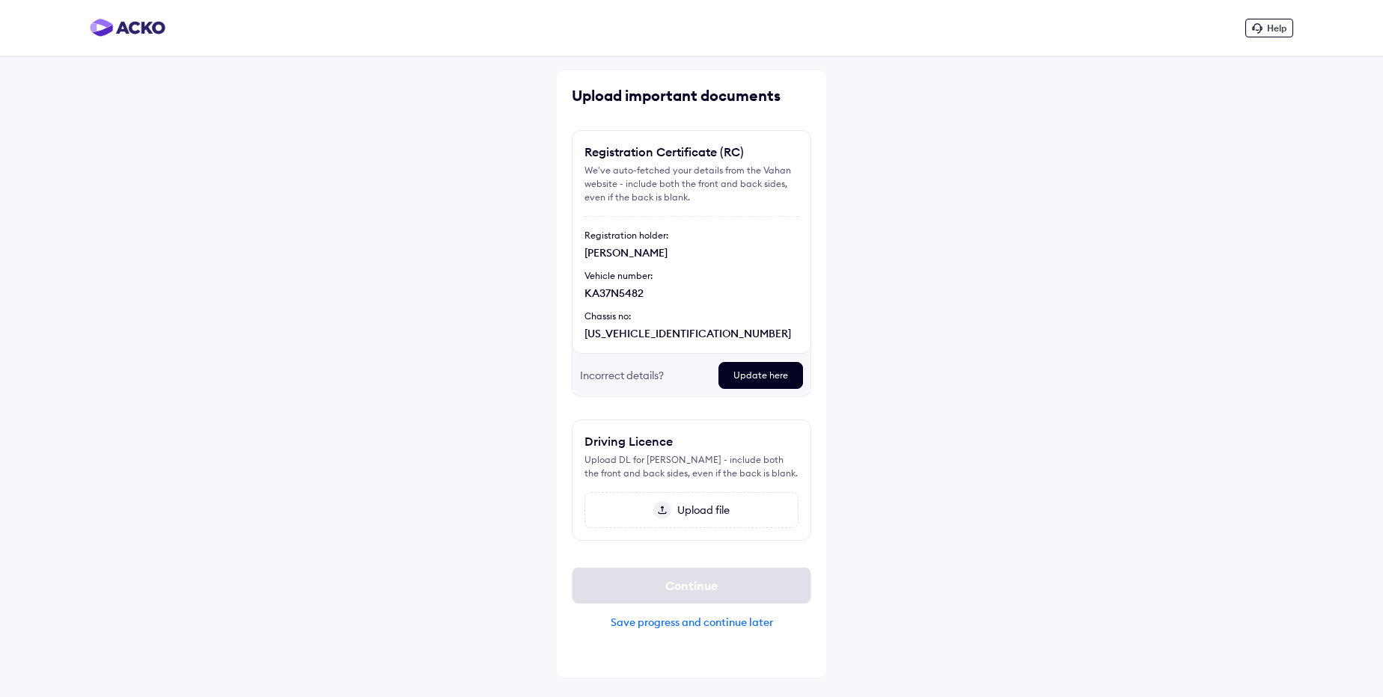
click at [706, 516] on span "Upload file" at bounding box center [700, 510] width 58 height 13
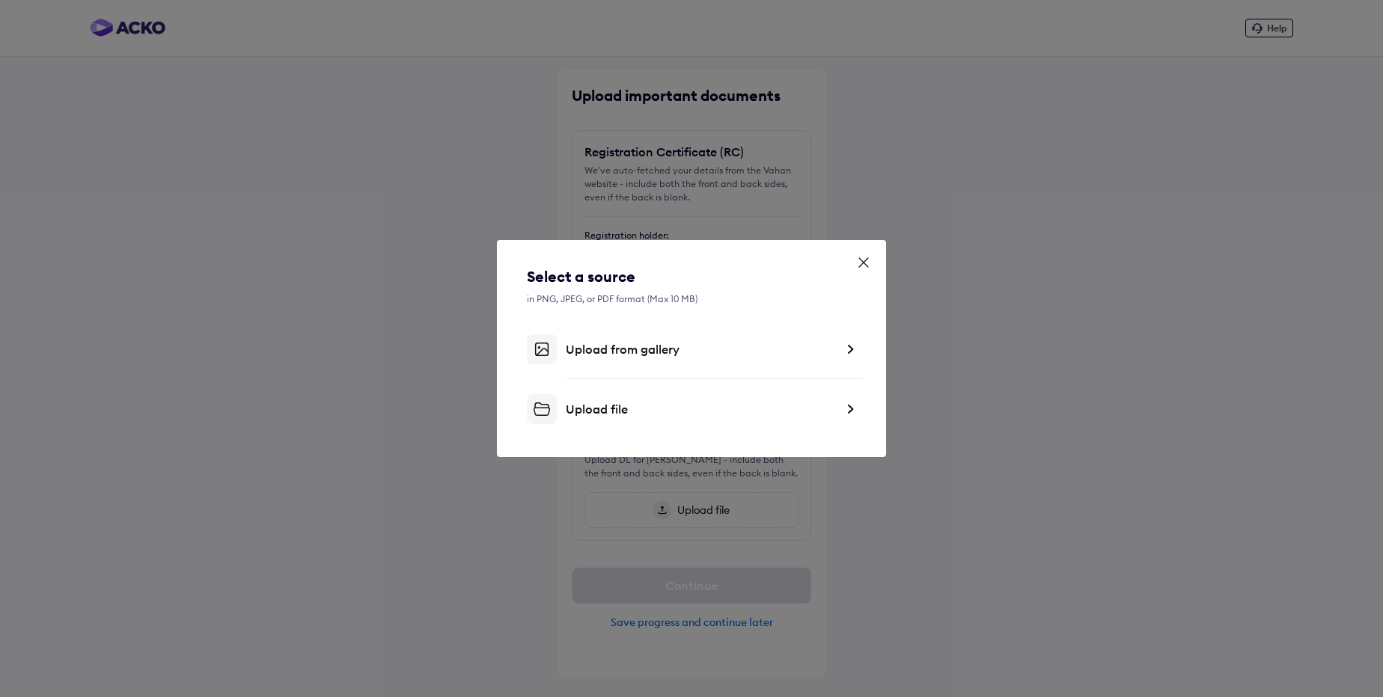
click at [589, 355] on div "Upload from gallery" at bounding box center [700, 349] width 269 height 15
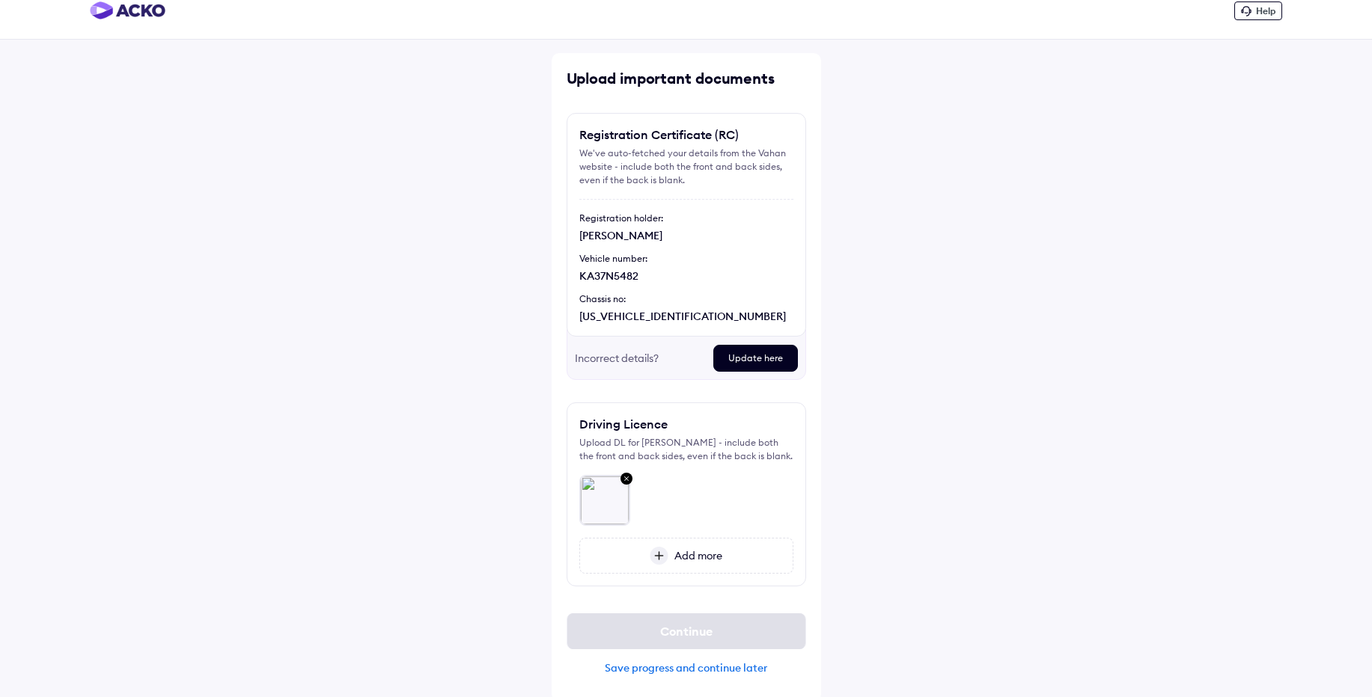
scroll to position [22, 0]
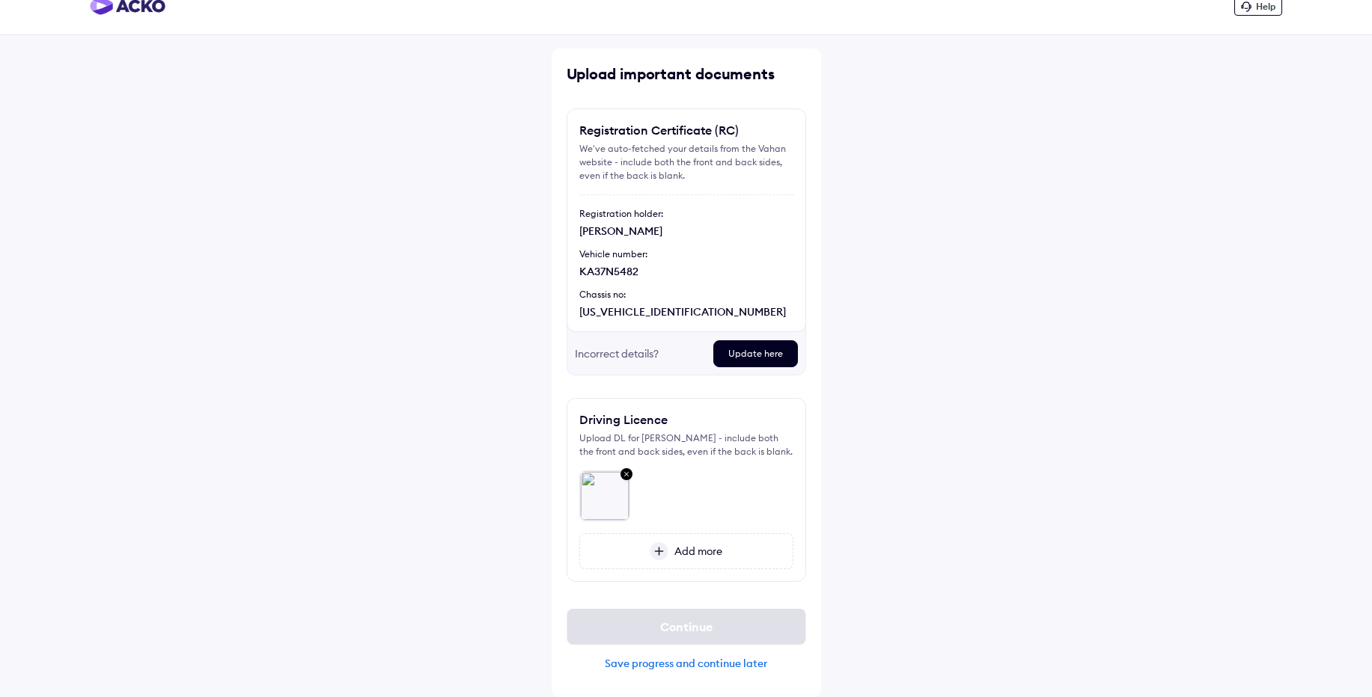
click at [697, 553] on span "Add more" at bounding box center [695, 551] width 54 height 13
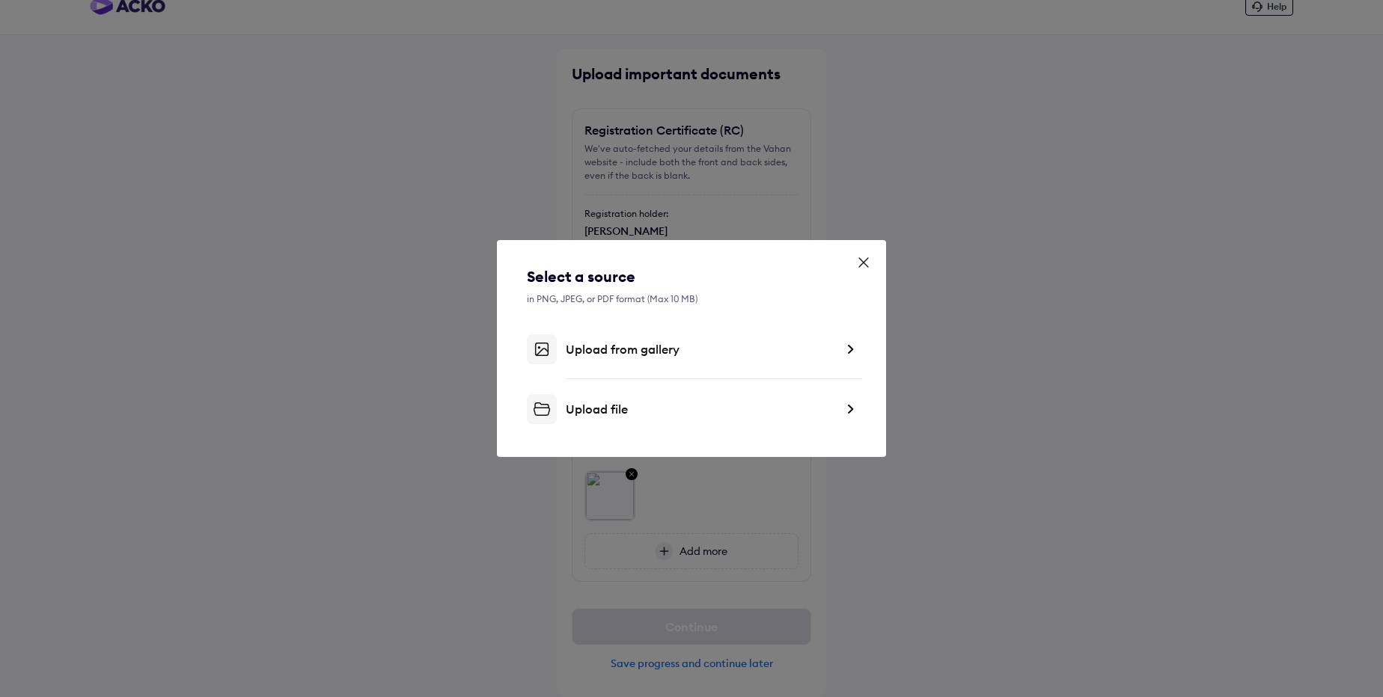
click at [669, 360] on div "Upload from gallery" at bounding box center [691, 349] width 329 height 30
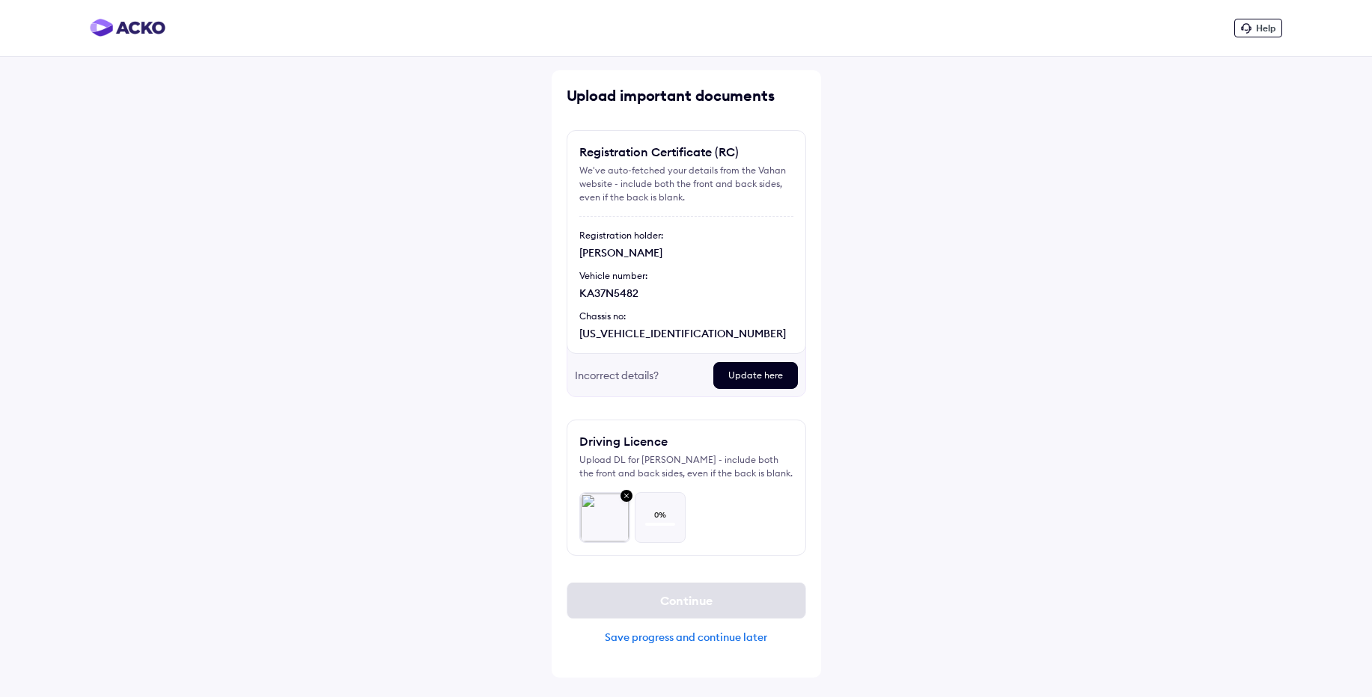
scroll to position [0, 0]
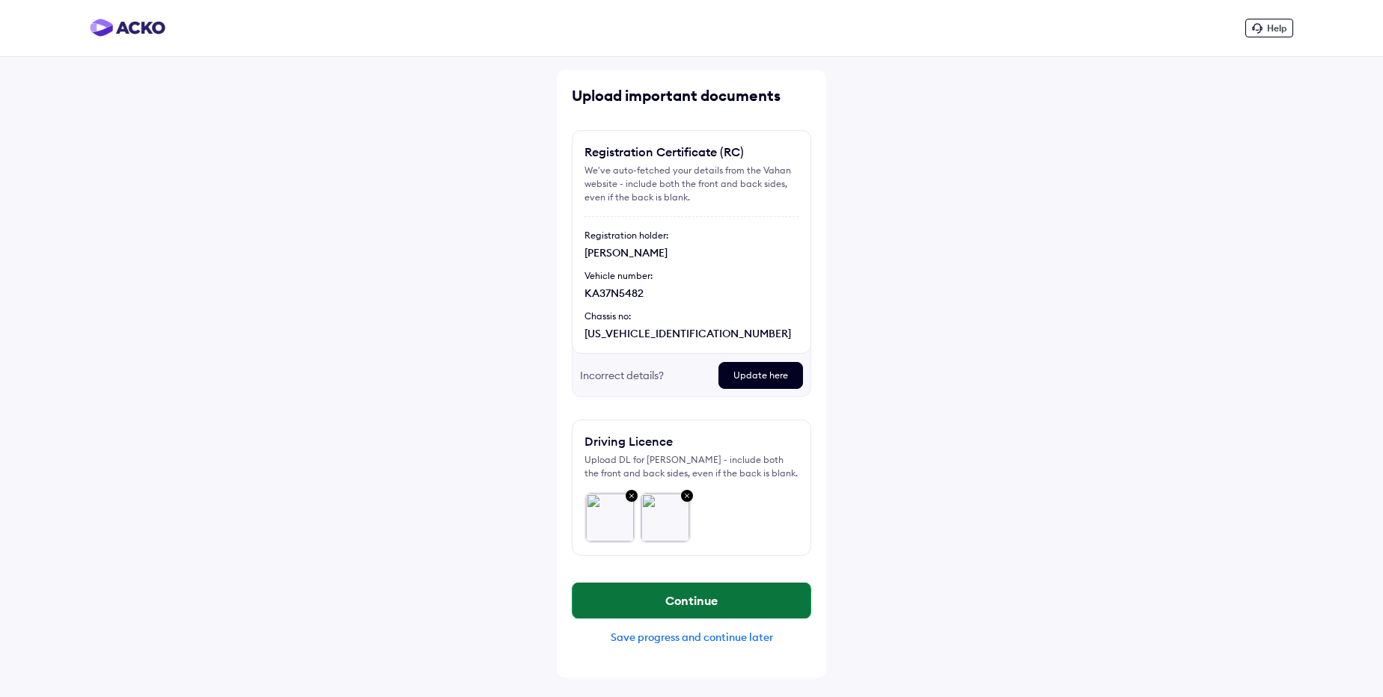
click at [739, 613] on button "Continue" at bounding box center [691, 601] width 238 height 36
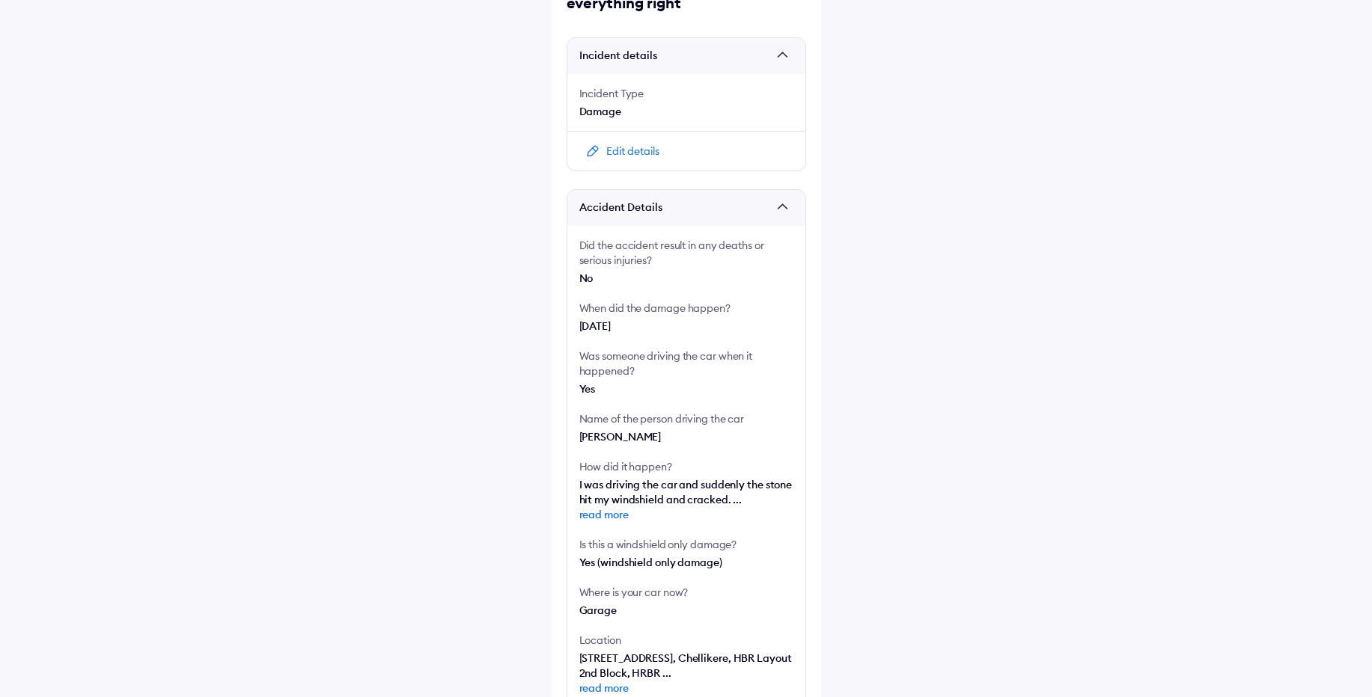
scroll to position [158, 0]
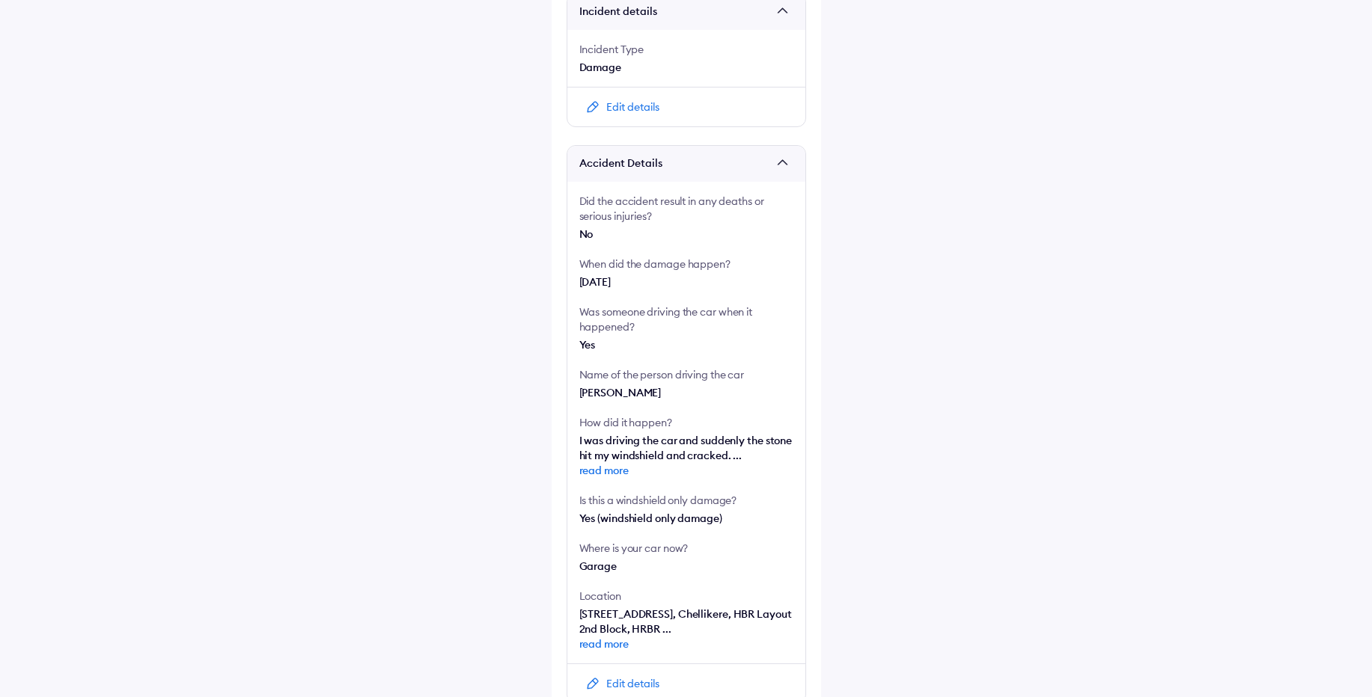
click at [605, 469] on span "read more" at bounding box center [686, 470] width 214 height 15
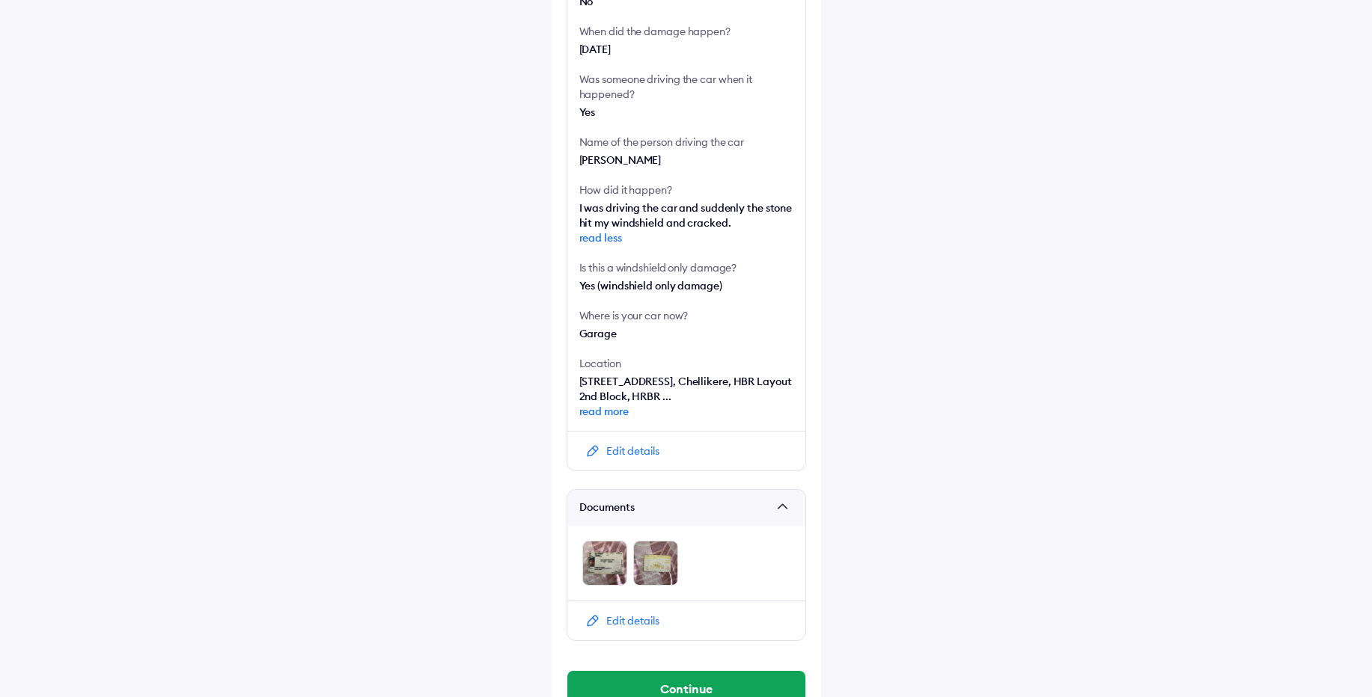
scroll to position [427, 0]
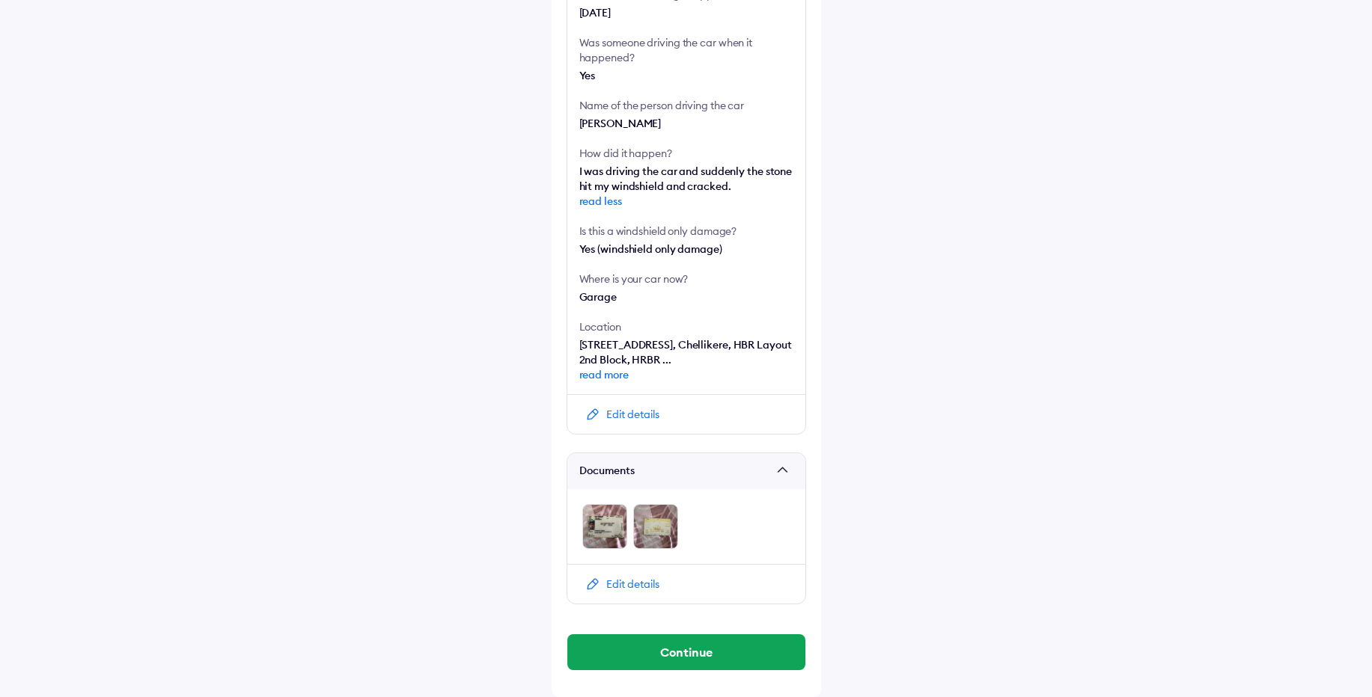
click at [592, 376] on span "read more" at bounding box center [686, 374] width 214 height 15
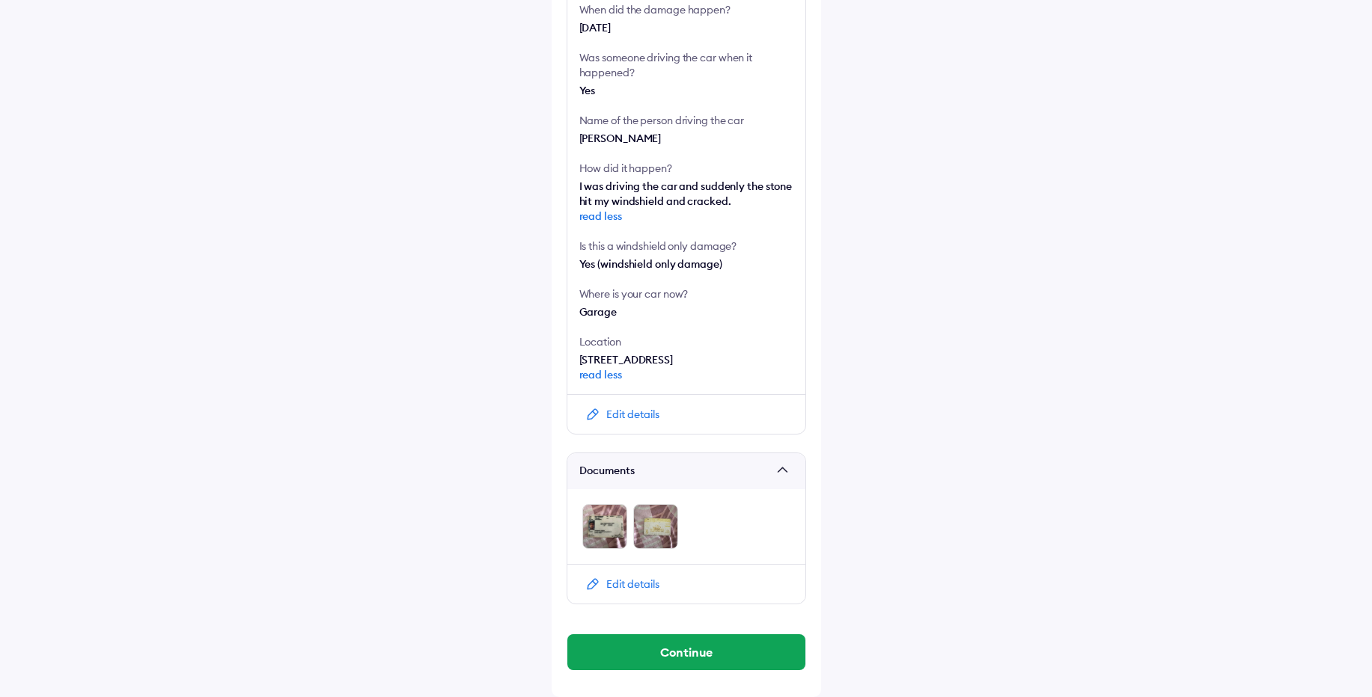
scroll to position [457, 0]
click at [703, 651] on button "Continue" at bounding box center [686, 653] width 238 height 36
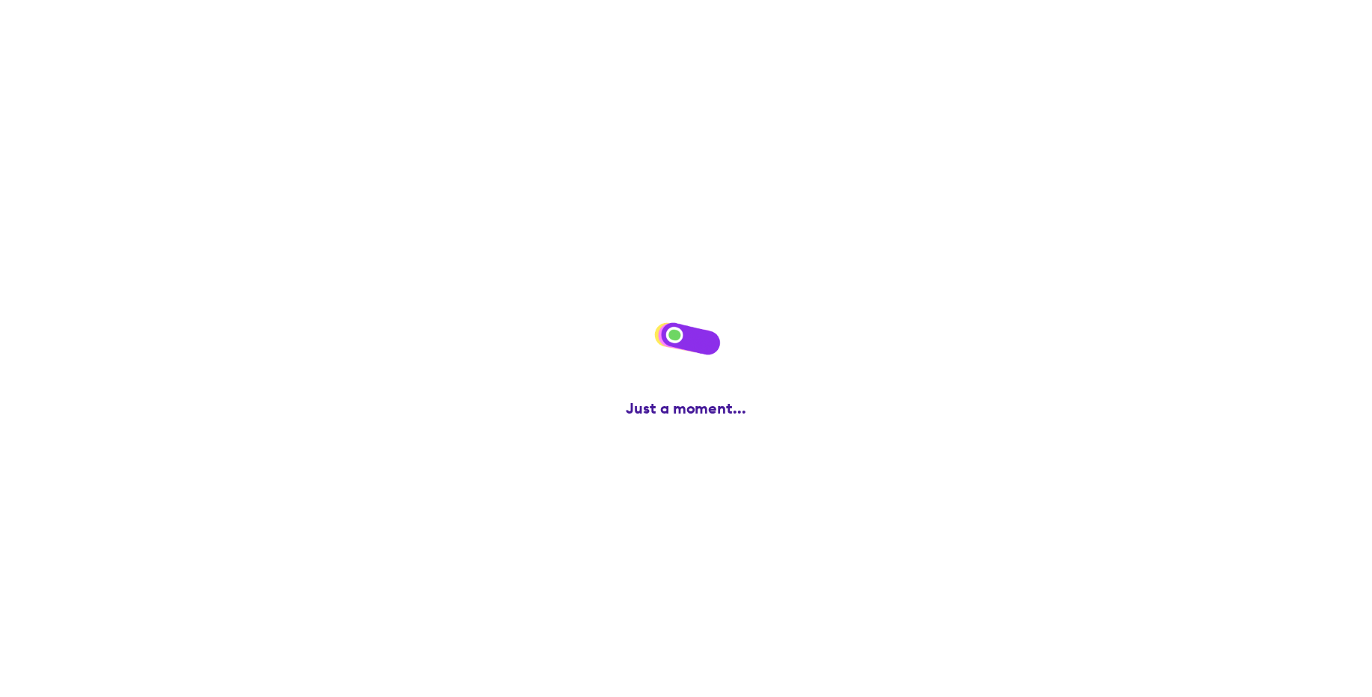
scroll to position [0, 0]
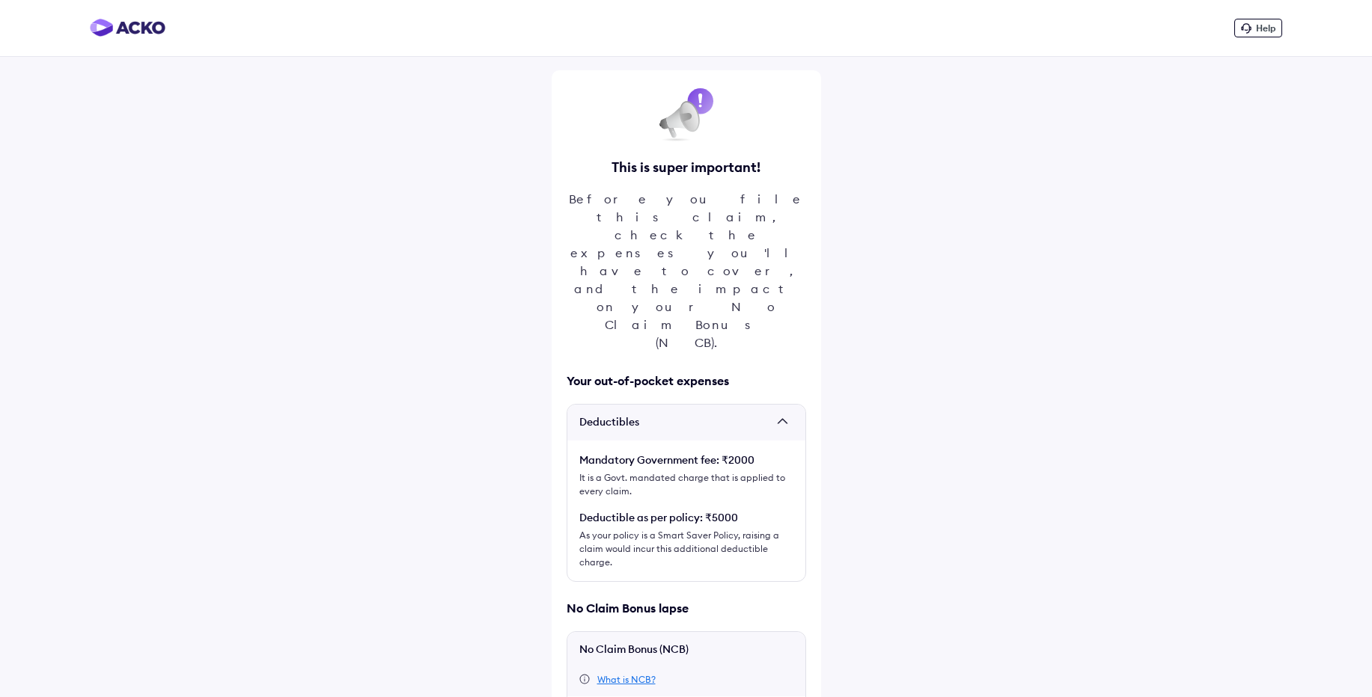
scroll to position [60, 0]
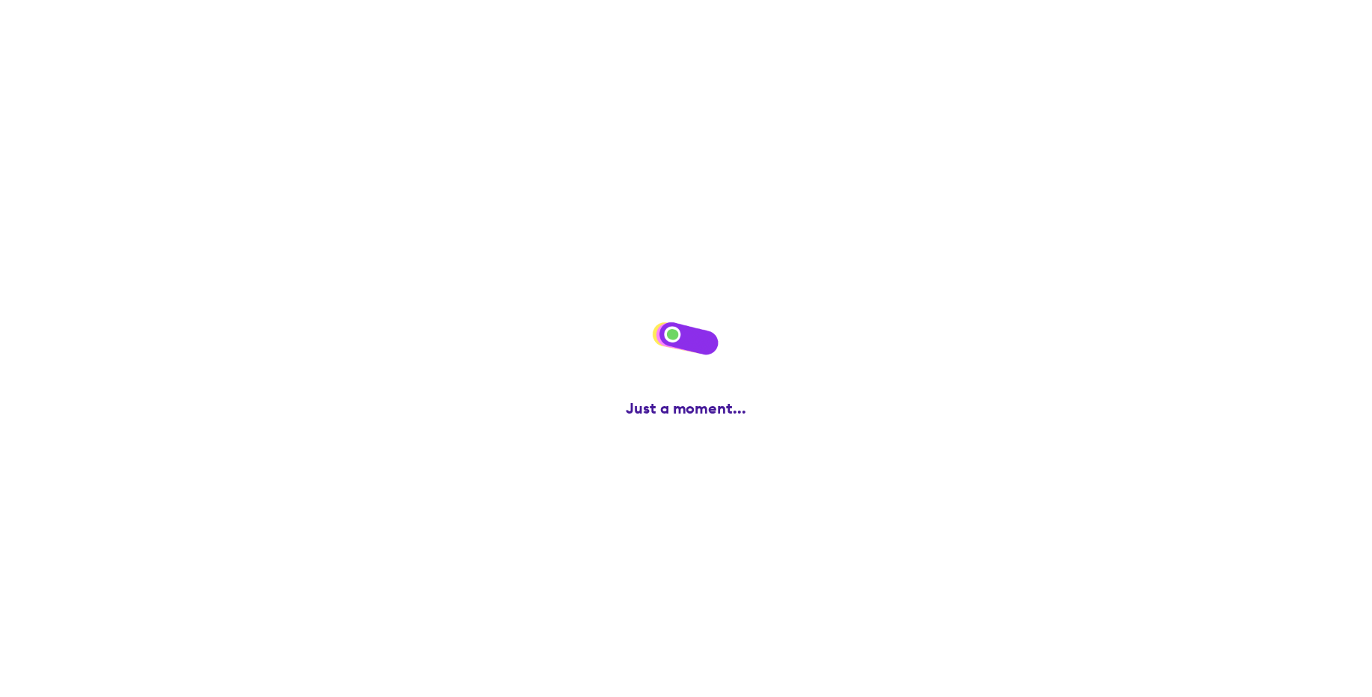
scroll to position [0, 0]
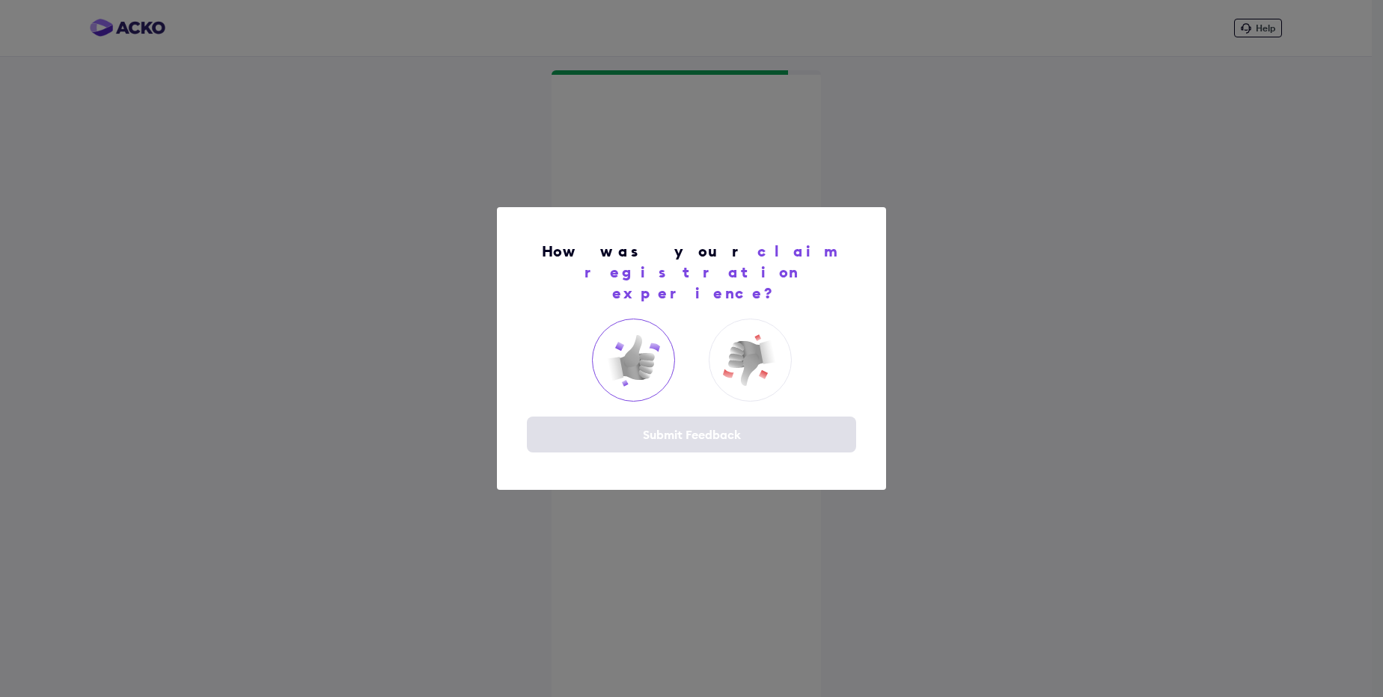
click at [632, 380] on div at bounding box center [633, 360] width 83 height 83
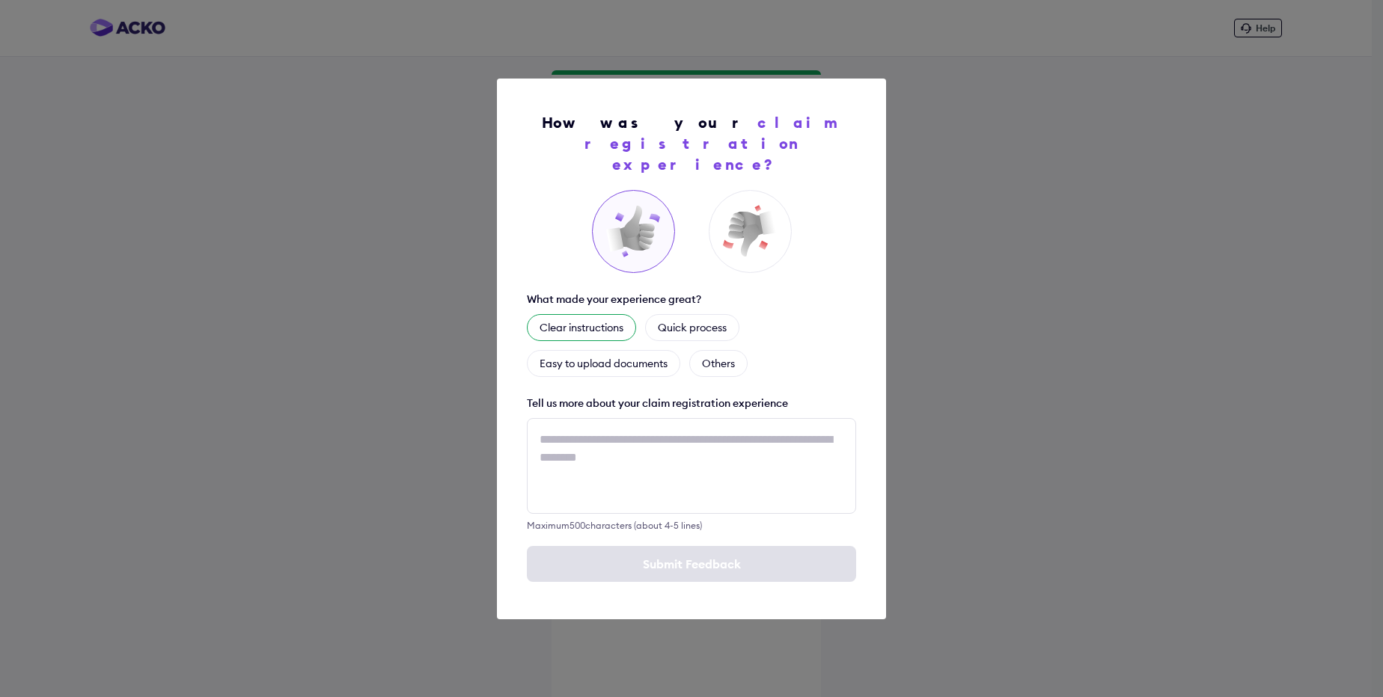
click at [608, 321] on div "Clear instructions" at bounding box center [581, 327] width 109 height 27
click at [734, 350] on div "Others" at bounding box center [718, 363] width 58 height 27
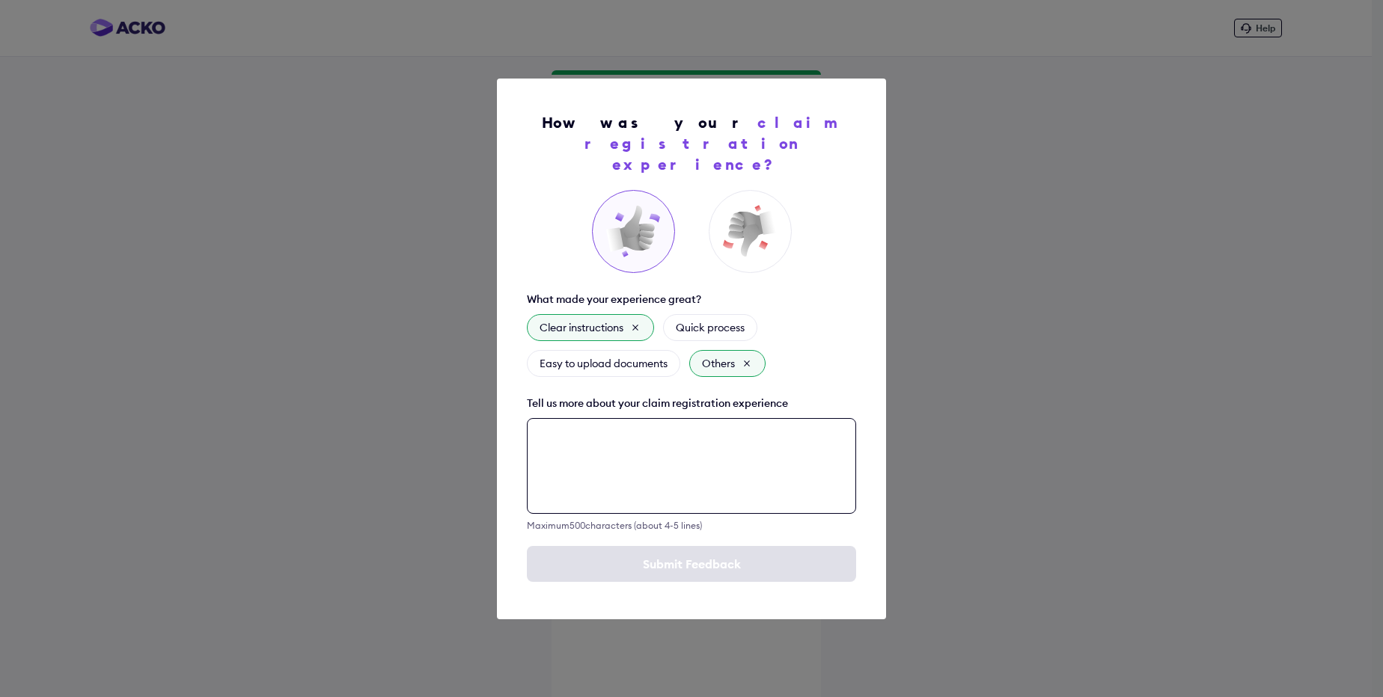
click at [685, 469] on textarea at bounding box center [691, 466] width 329 height 96
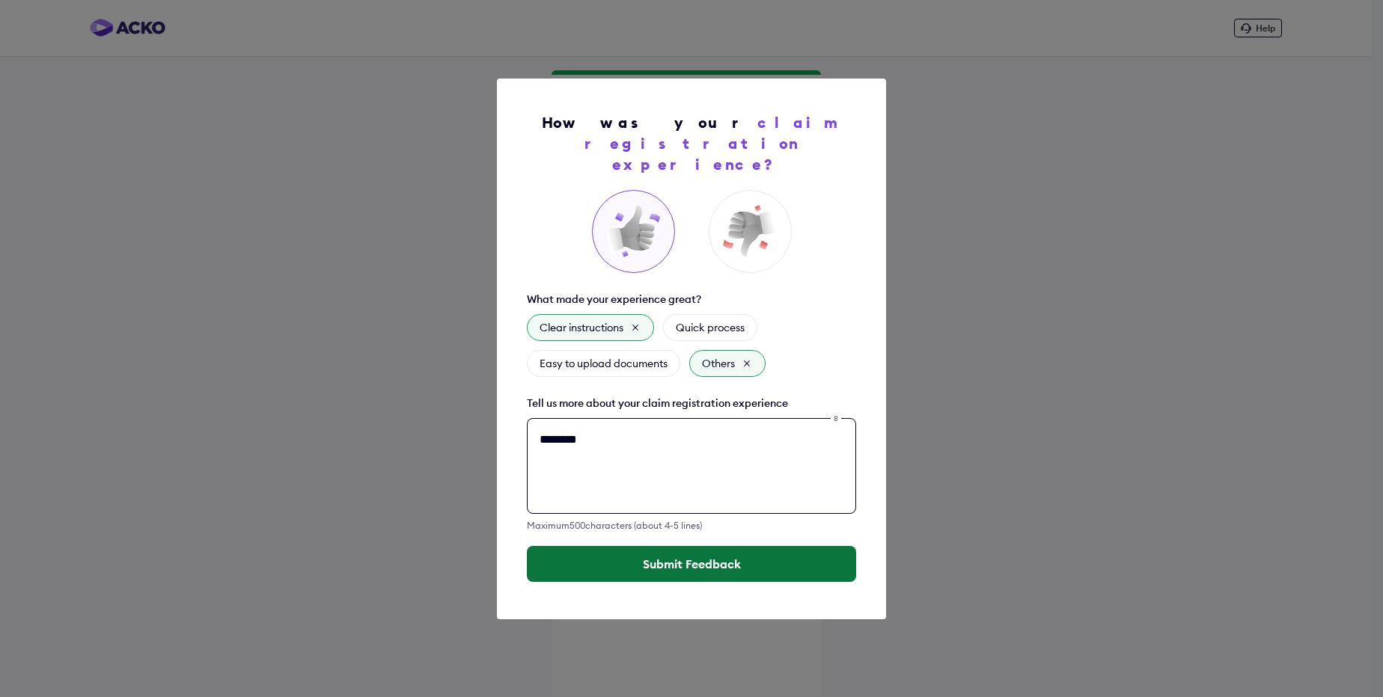
type textarea "********"
click at [681, 569] on button "Submit Feedback" at bounding box center [691, 564] width 329 height 36
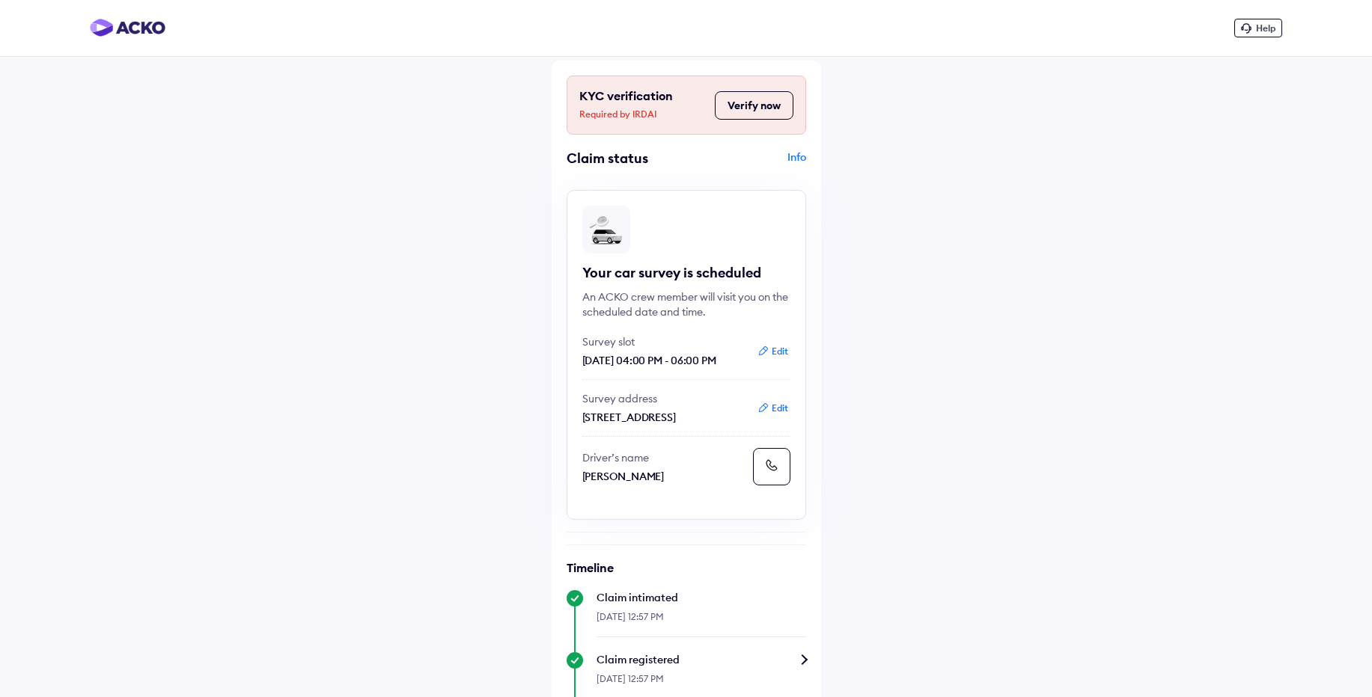
click at [420, 384] on div "Help KYC verification Required by IRDAI Verify now Claim status Info Your car s…" at bounding box center [686, 519] width 1372 height 1038
click at [733, 104] on button "Verify now" at bounding box center [754, 105] width 79 height 28
